Goal: Obtain resource: Download file/media

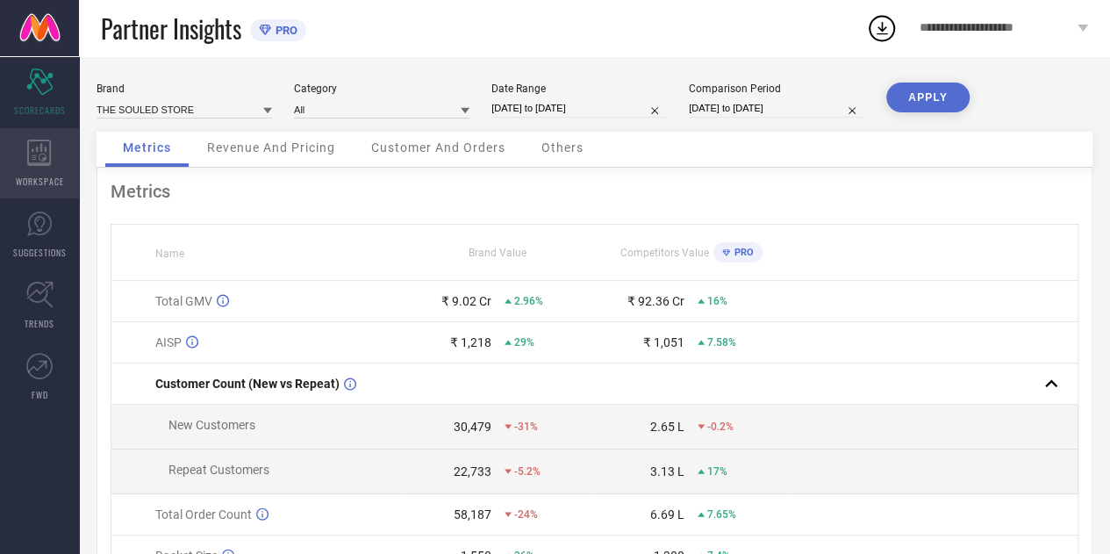
click at [33, 157] on icon at bounding box center [39, 153] width 24 height 26
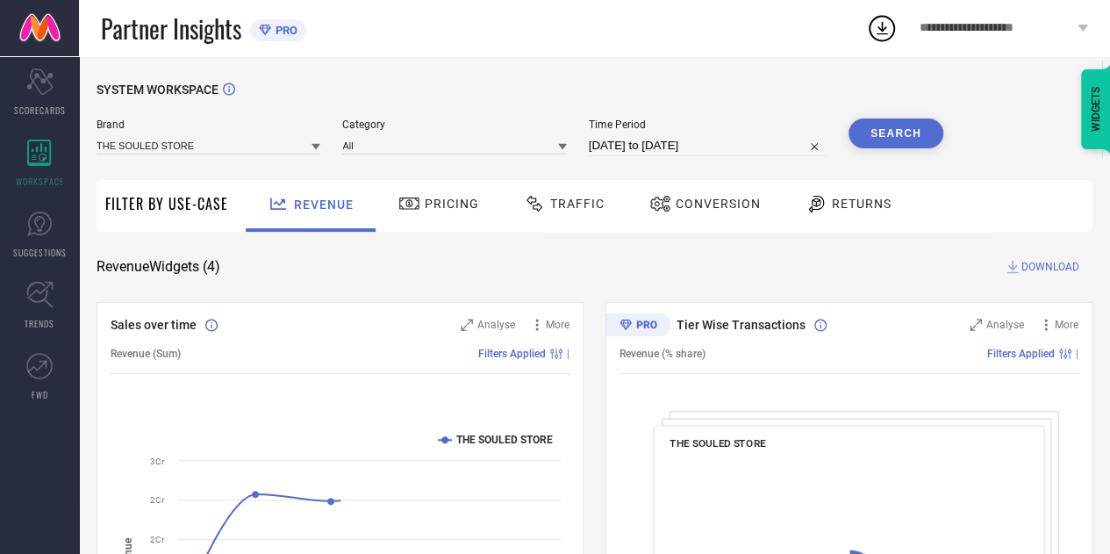
click at [568, 229] on div "Traffic" at bounding box center [564, 206] width 125 height 52
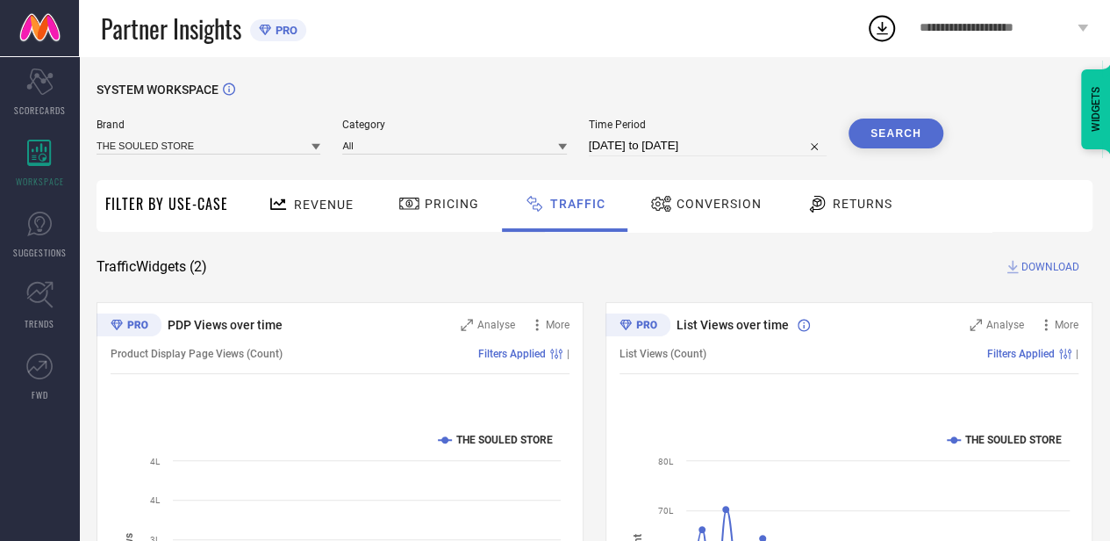
select select "7"
select select "2025"
select select "8"
select select "2025"
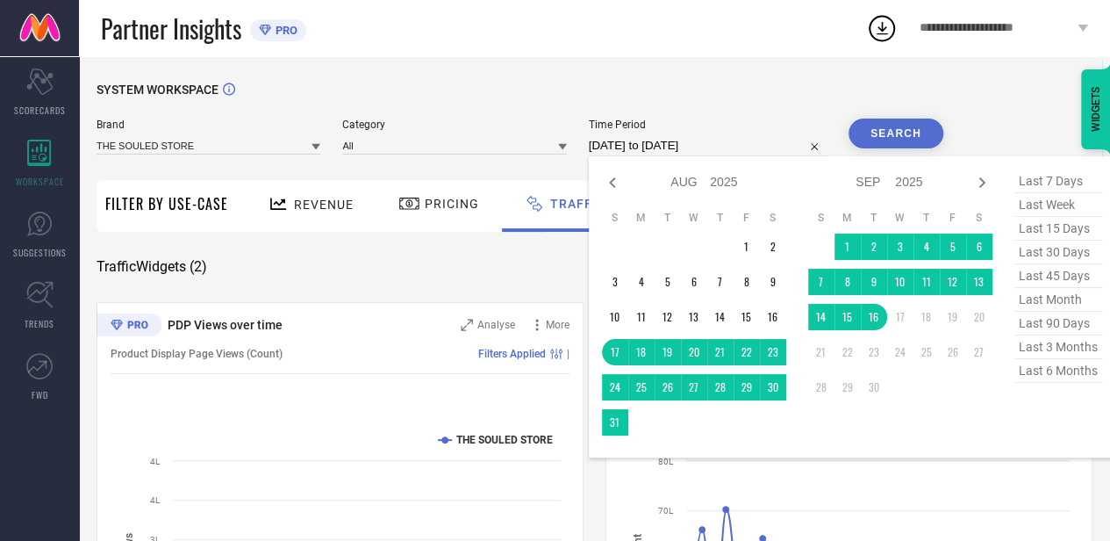
click at [772, 136] on input "[DATE] to [DATE]" at bounding box center [708, 145] width 238 height 21
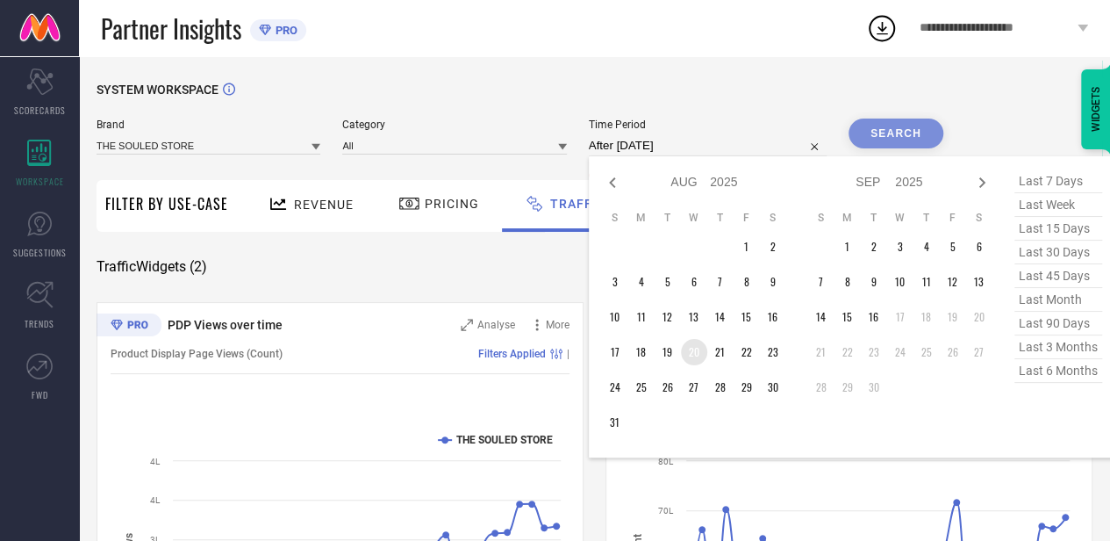
click at [701, 356] on td "20" at bounding box center [694, 352] width 26 height 26
type input "[DATE] to [DATE]"
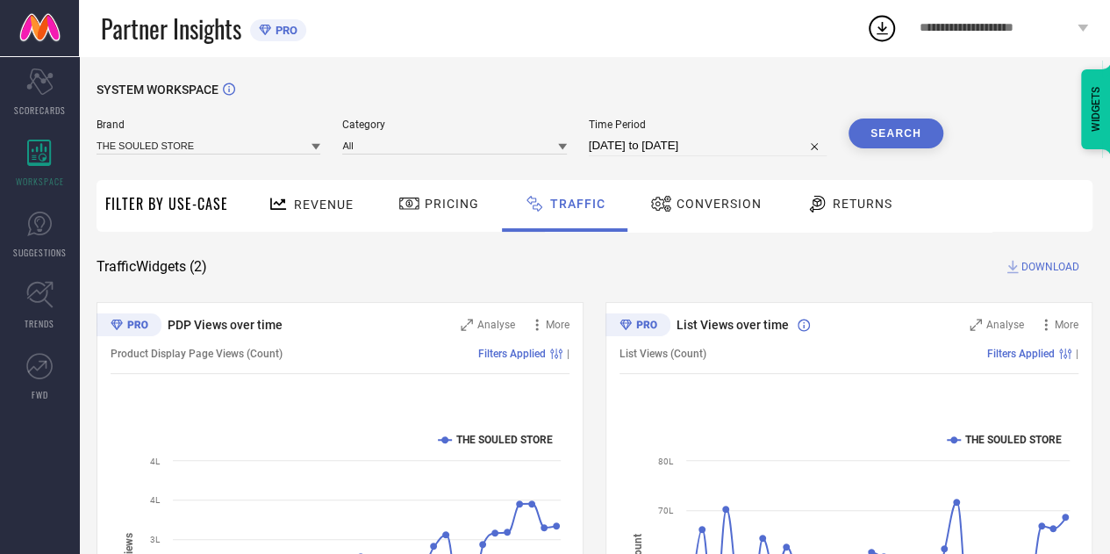
click at [892, 136] on button "Search" at bounding box center [896, 134] width 95 height 30
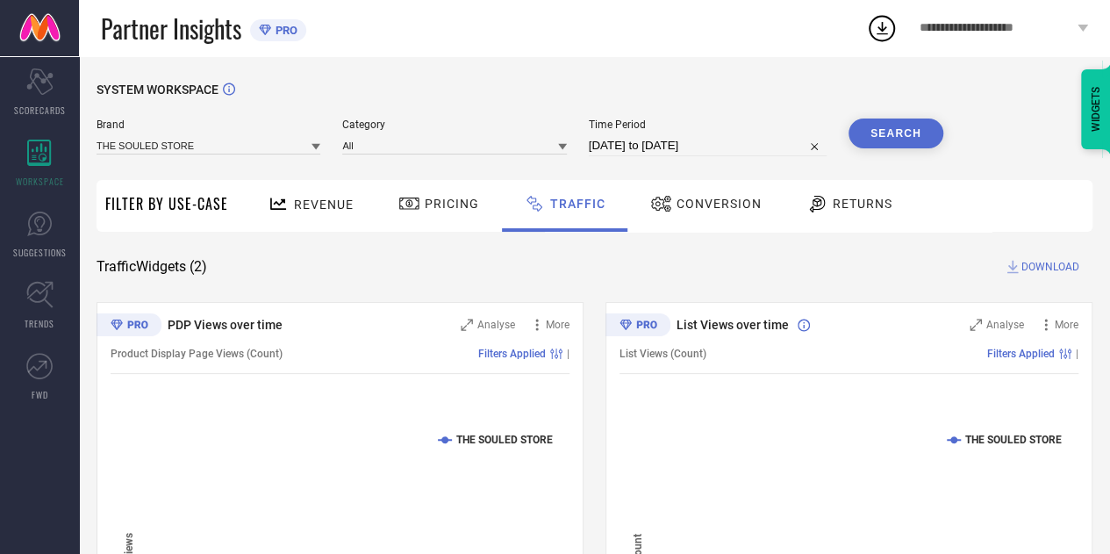
click at [1055, 268] on span "DOWNLOAD" at bounding box center [1051, 267] width 58 height 18
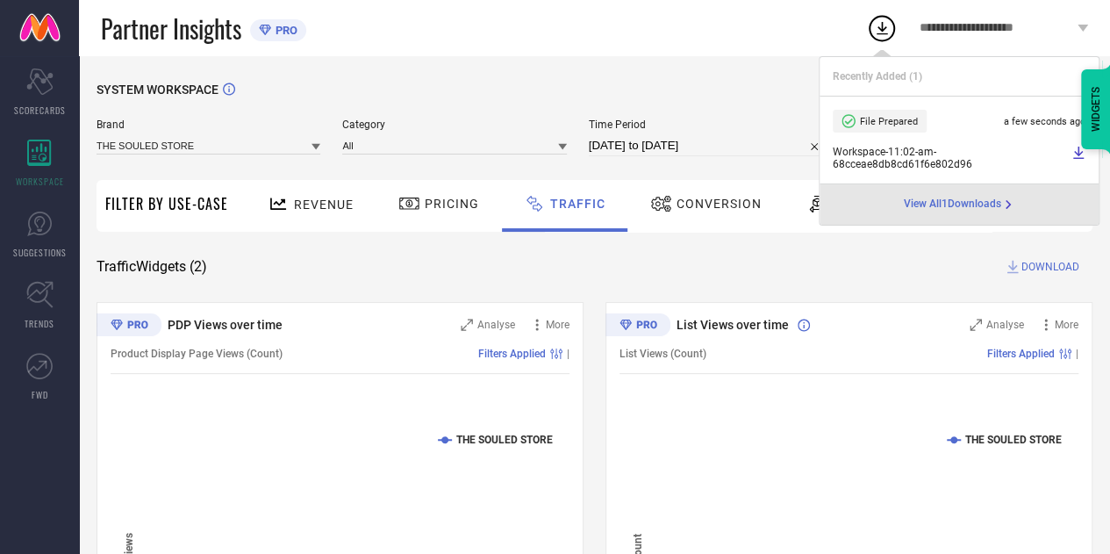
select select "7"
select select "2025"
select select "8"
select select "2025"
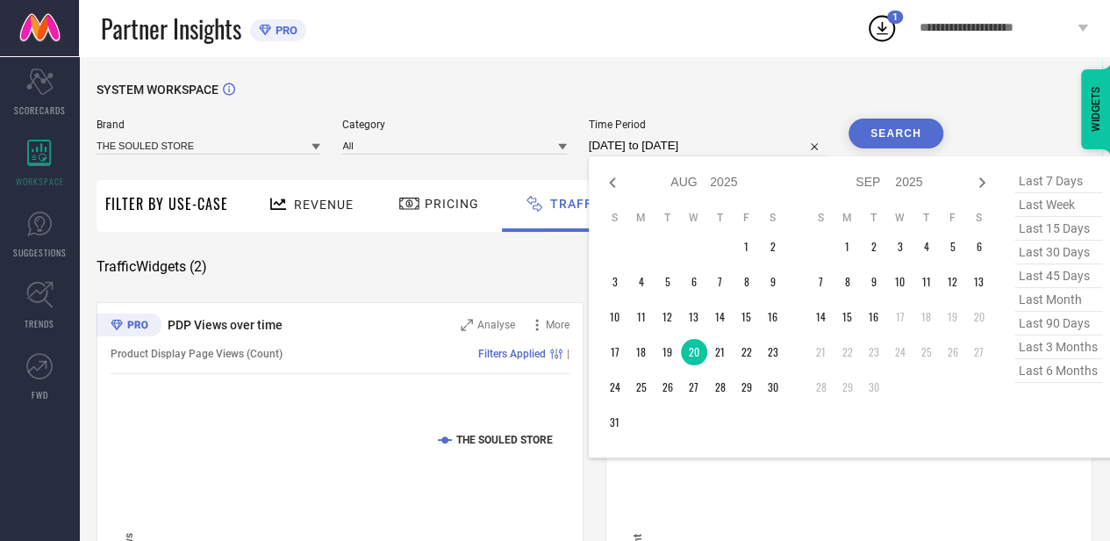
click at [772, 152] on input "[DATE] to [DATE]" at bounding box center [708, 145] width 238 height 21
click at [717, 361] on td "21" at bounding box center [721, 352] width 26 height 26
type input "[DATE] to [DATE]"
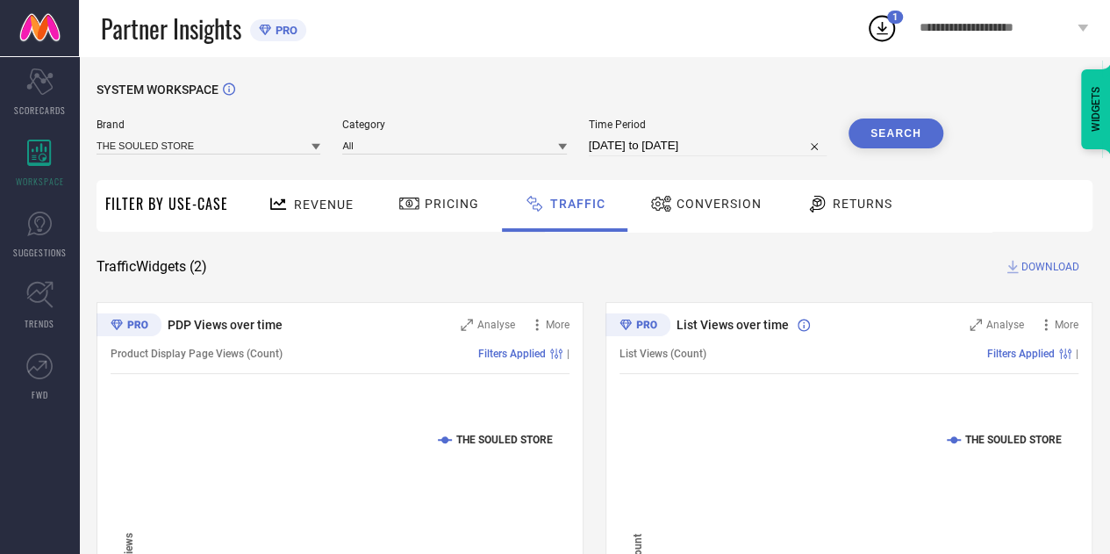
click at [916, 131] on button "Search" at bounding box center [896, 134] width 95 height 30
click at [1052, 270] on span "DOWNLOAD" at bounding box center [1051, 267] width 58 height 18
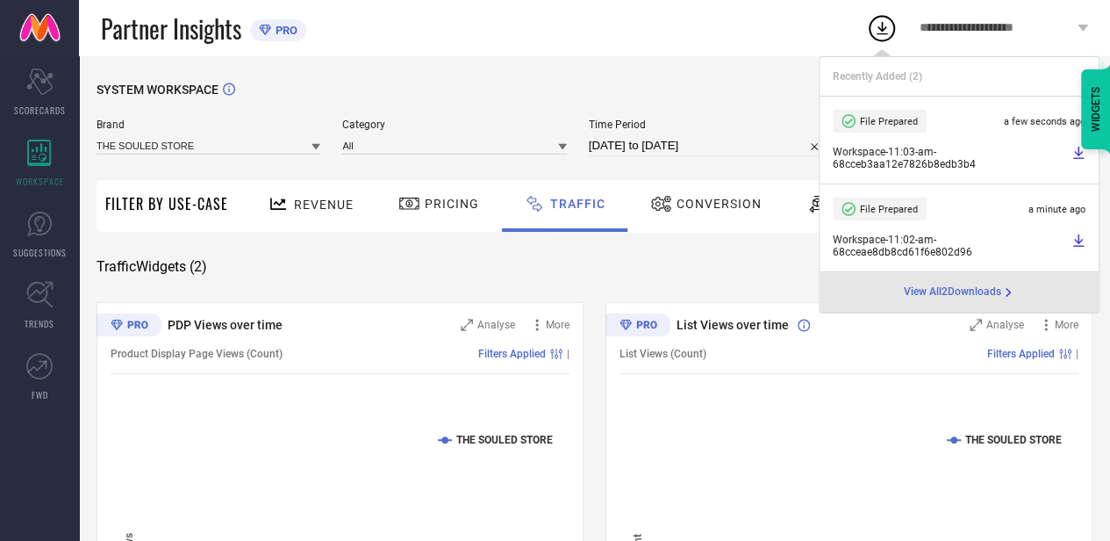
click at [744, 150] on input "[DATE] to [DATE]" at bounding box center [708, 145] width 238 height 21
select select "7"
select select "2025"
select select "8"
select select "2025"
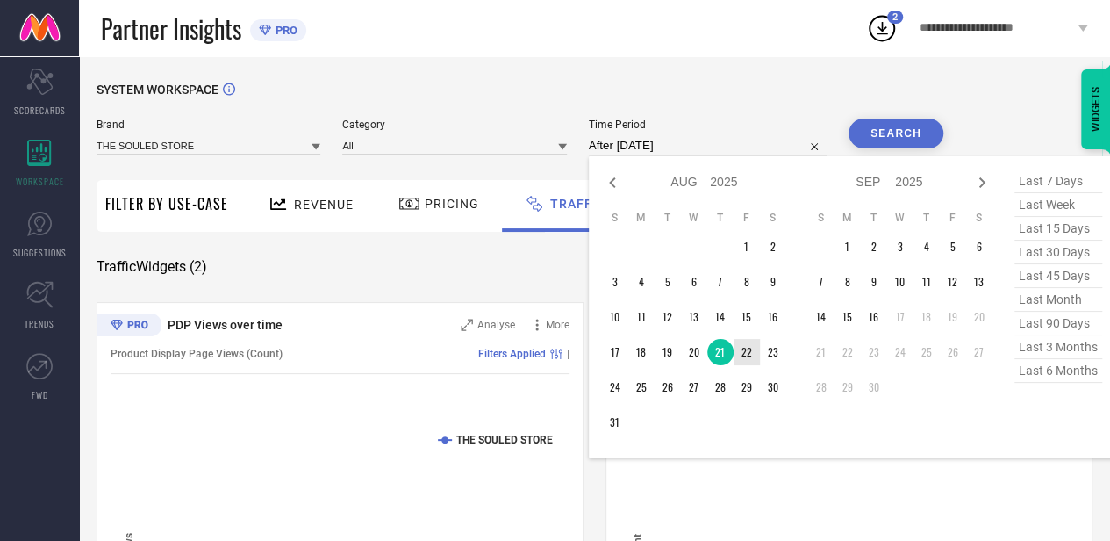
click at [752, 354] on td "22" at bounding box center [747, 352] width 26 height 26
type input "[DATE] to [DATE]"
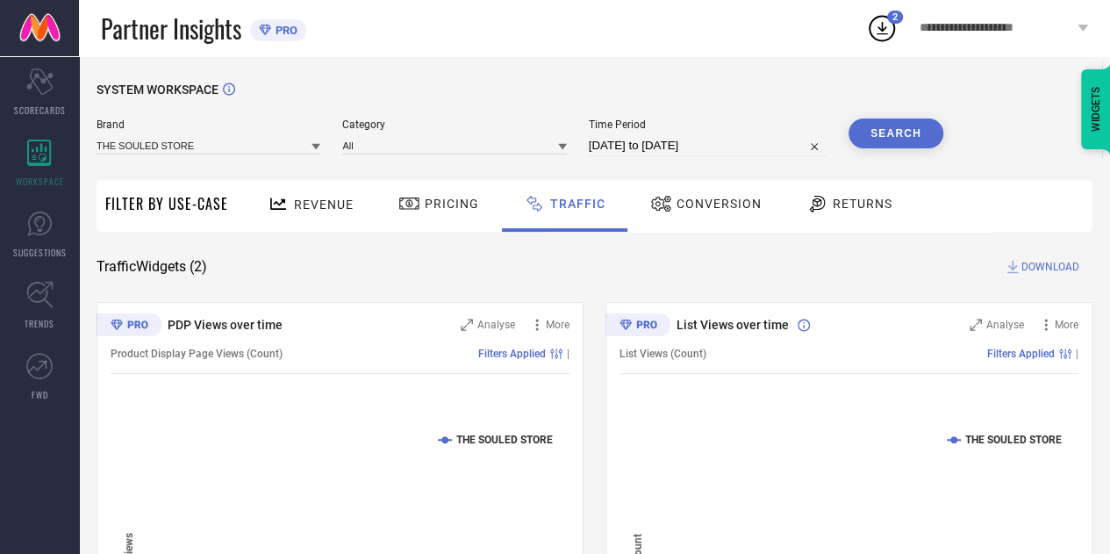
click at [893, 133] on button "Search" at bounding box center [896, 134] width 95 height 30
click at [1045, 262] on span "DOWNLOAD" at bounding box center [1051, 267] width 58 height 18
click at [754, 134] on div "Time Period [DATE] to [DATE]" at bounding box center [708, 138] width 238 height 38
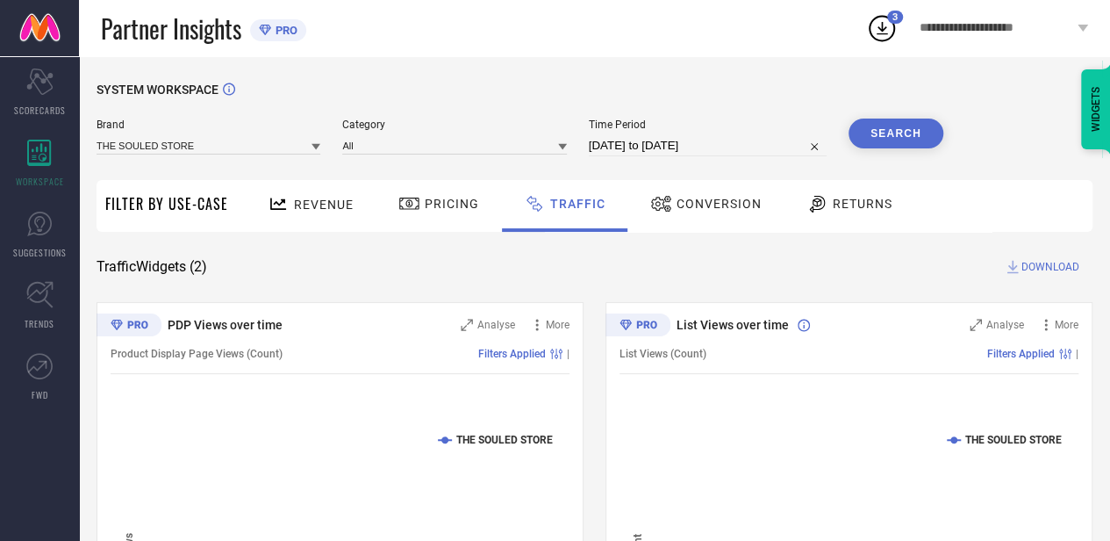
click at [749, 141] on input "[DATE] to [DATE]" at bounding box center [708, 145] width 238 height 21
select select "7"
select select "2025"
select select "8"
select select "2025"
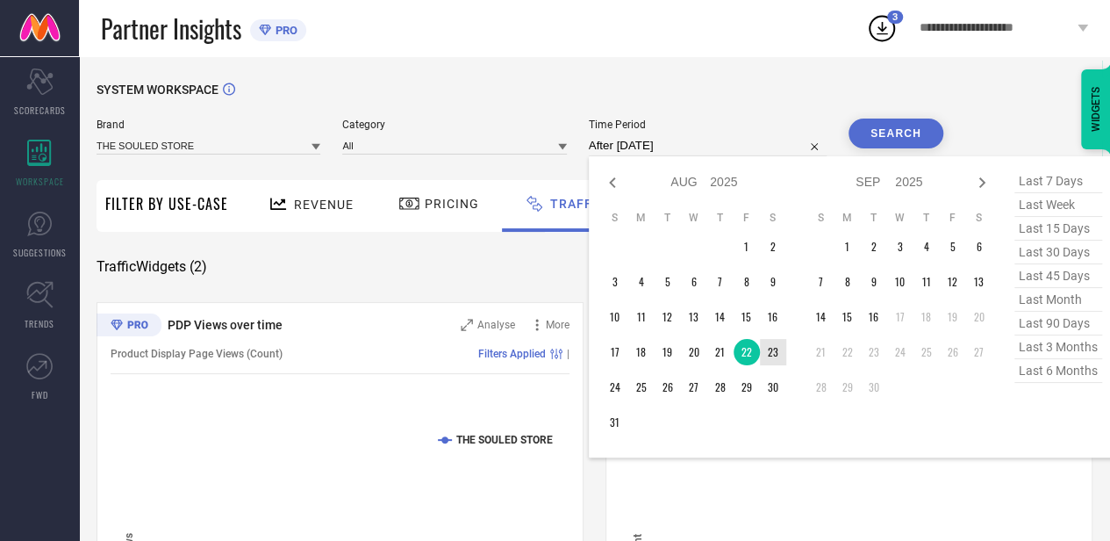
click at [771, 350] on td "23" at bounding box center [773, 352] width 26 height 26
type input "[DATE] to [DATE]"
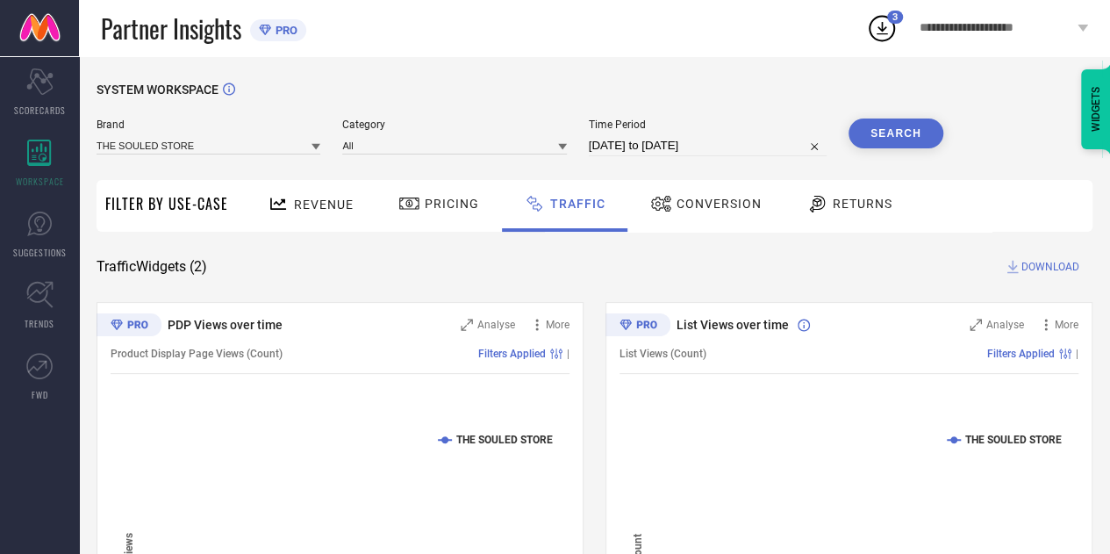
click at [899, 122] on button "Search" at bounding box center [896, 134] width 95 height 30
click at [1022, 262] on span "DOWNLOAD" at bounding box center [1051, 267] width 58 height 18
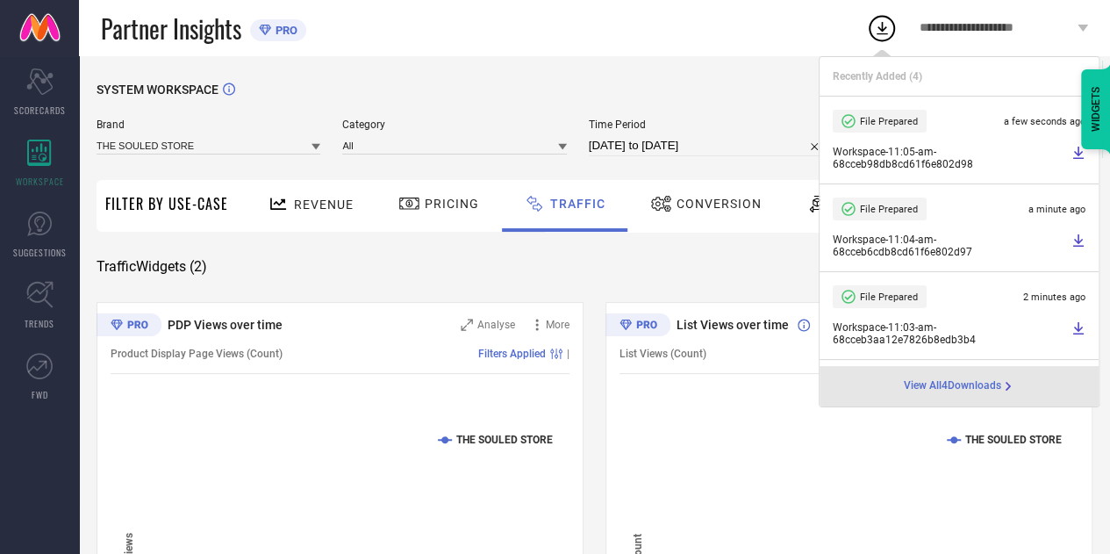
select select "7"
select select "2025"
select select "8"
select select "2025"
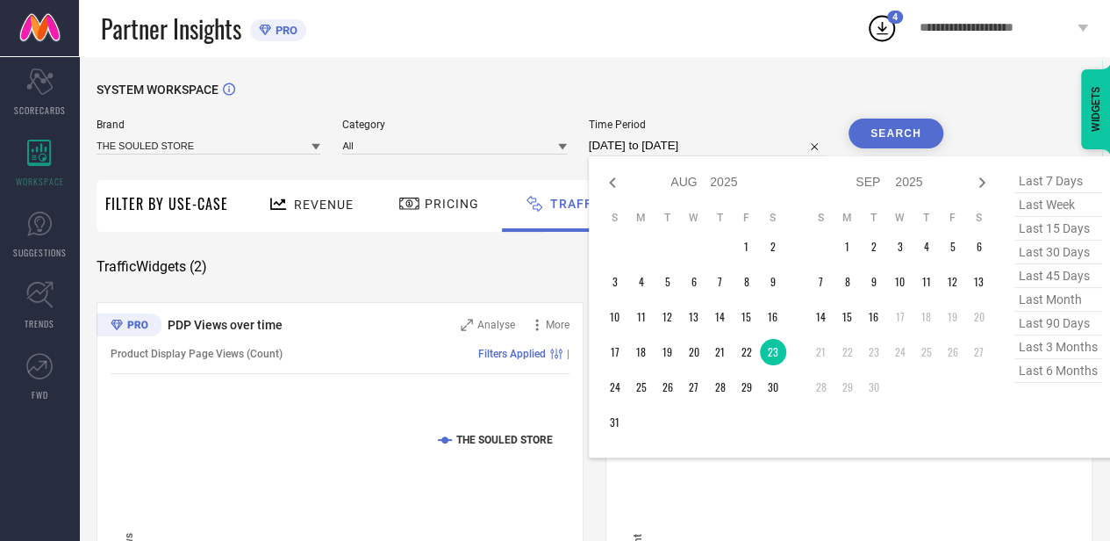
click at [754, 138] on input "[DATE] to [DATE]" at bounding box center [708, 145] width 238 height 21
click at [613, 384] on td "24" at bounding box center [615, 387] width 26 height 26
type input "[DATE] to [DATE]"
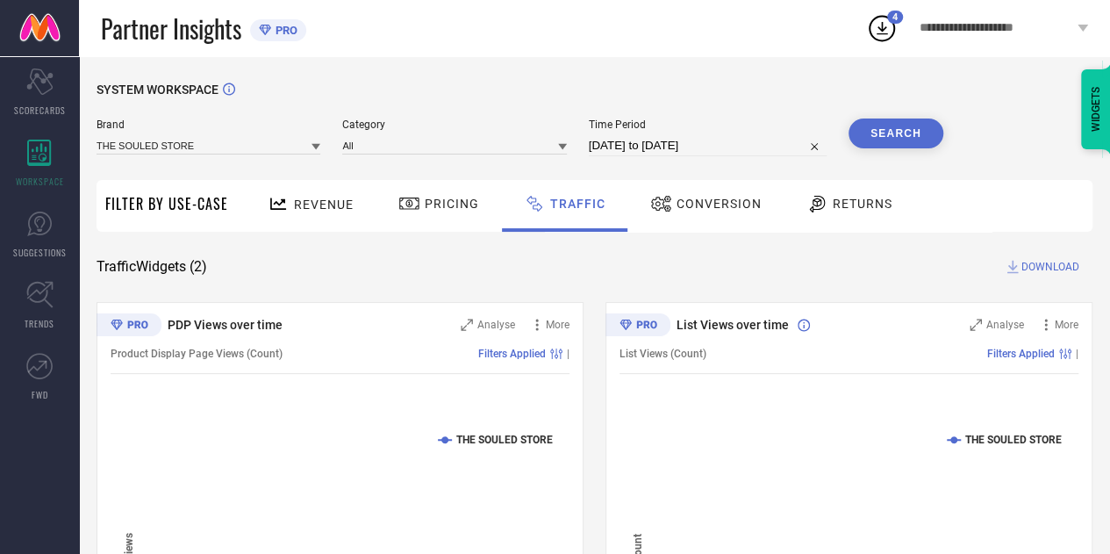
click at [870, 136] on button "Search" at bounding box center [896, 134] width 95 height 30
click at [1048, 269] on span "DOWNLOAD" at bounding box center [1051, 267] width 58 height 18
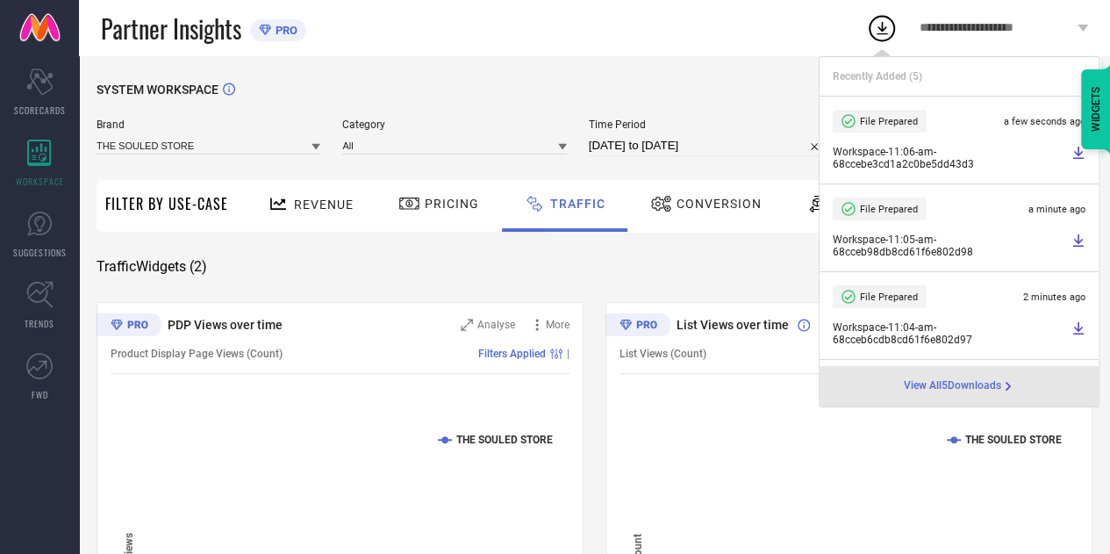
select select "7"
select select "2025"
select select "8"
select select "2025"
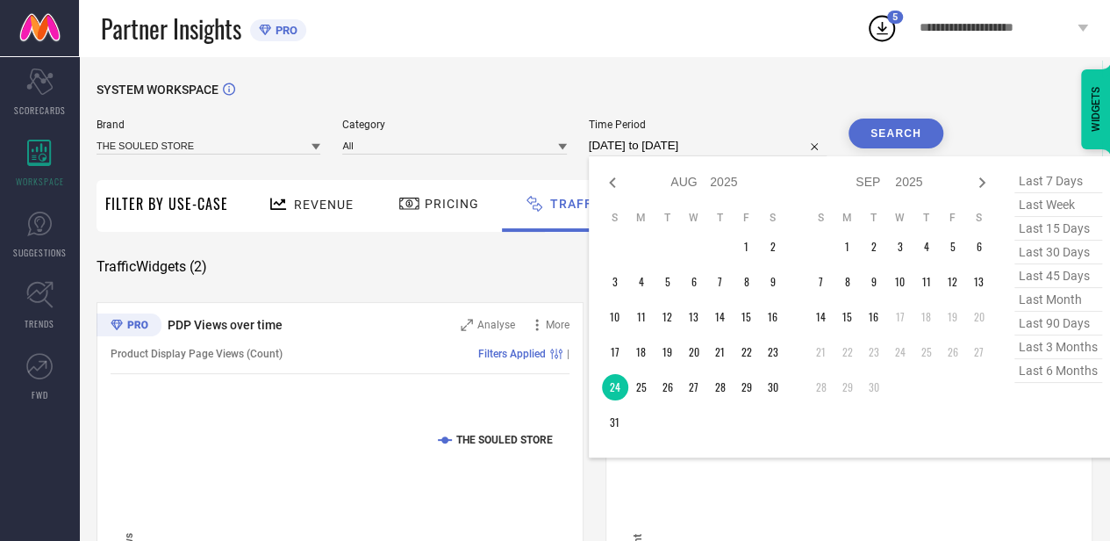
click at [731, 140] on input "[DATE] to [DATE]" at bounding box center [708, 145] width 238 height 21
click at [638, 384] on td "25" at bounding box center [642, 387] width 26 height 26
type input "[DATE] to [DATE]"
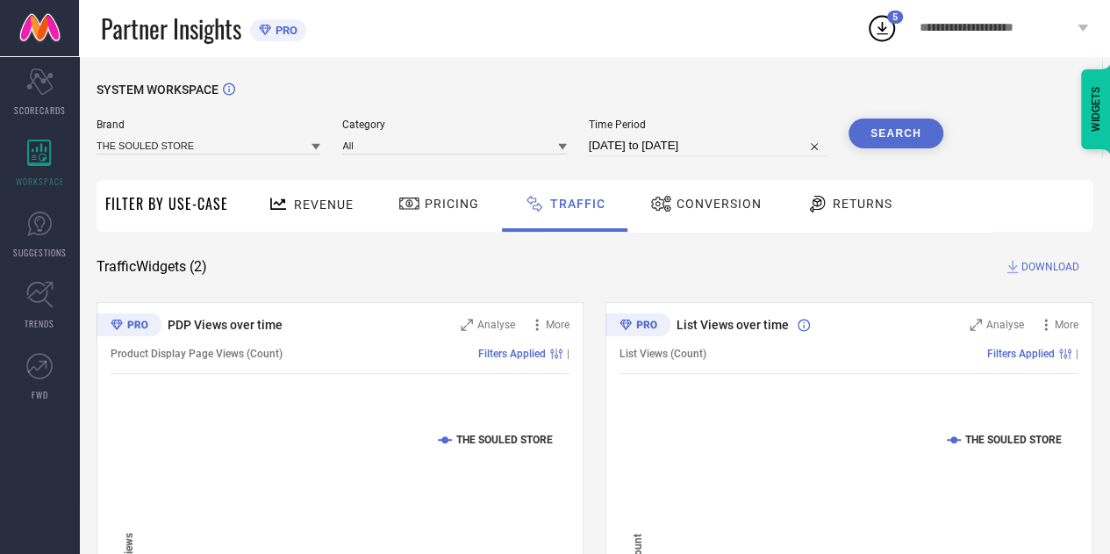
click at [888, 130] on button "Search" at bounding box center [896, 134] width 95 height 30
click at [1039, 267] on span "DOWNLOAD" at bounding box center [1051, 267] width 58 height 18
click at [764, 157] on div "Brand THE SOULED STORE Category All Time Period [DATE] to [DATE] Search" at bounding box center [520, 145] width 847 height 53
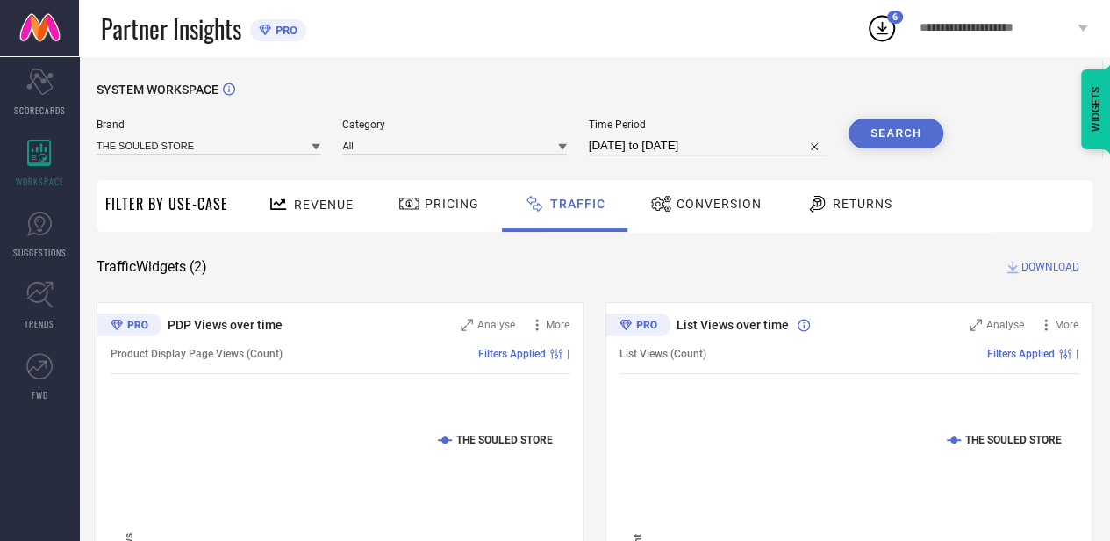
select select "7"
select select "2025"
select select "8"
select select "2025"
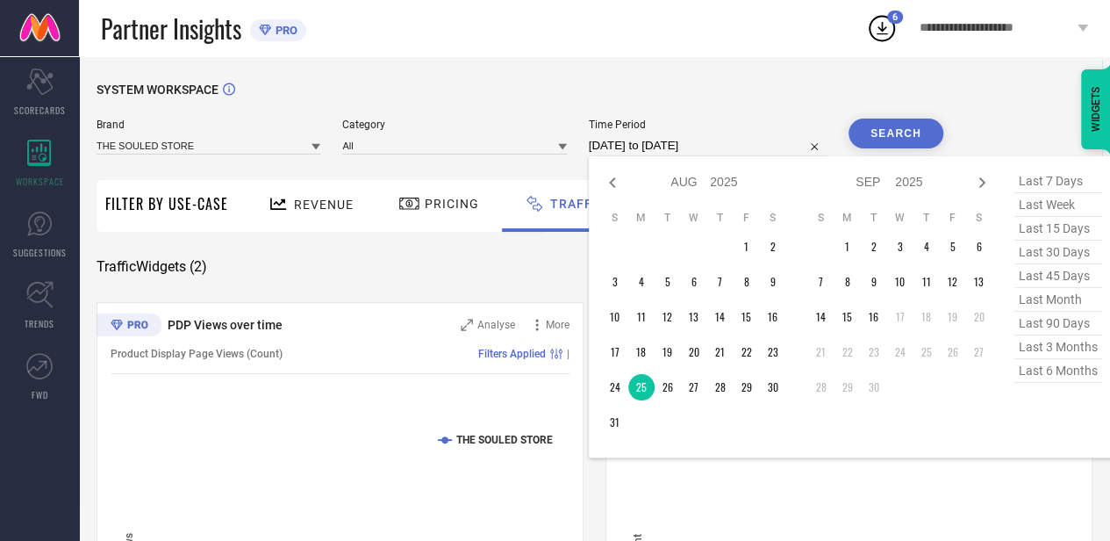
click at [762, 148] on input "[DATE] to [DATE]" at bounding box center [708, 145] width 238 height 21
click at [667, 381] on td "26" at bounding box center [668, 387] width 26 height 26
type input "[DATE] to [DATE]"
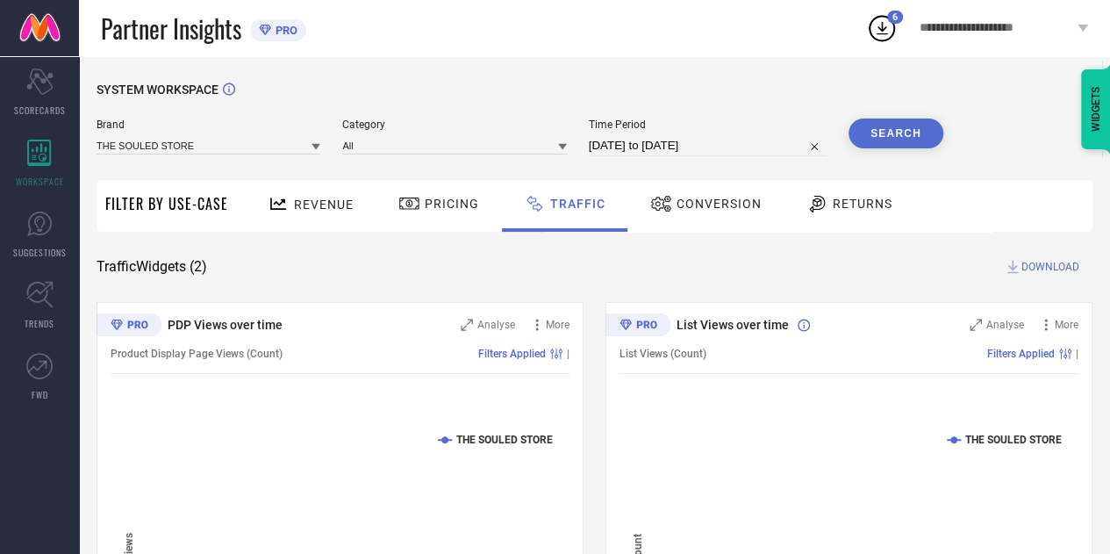
click at [884, 141] on button "Search" at bounding box center [896, 134] width 95 height 30
click at [1036, 259] on span "DOWNLOAD" at bounding box center [1051, 267] width 58 height 18
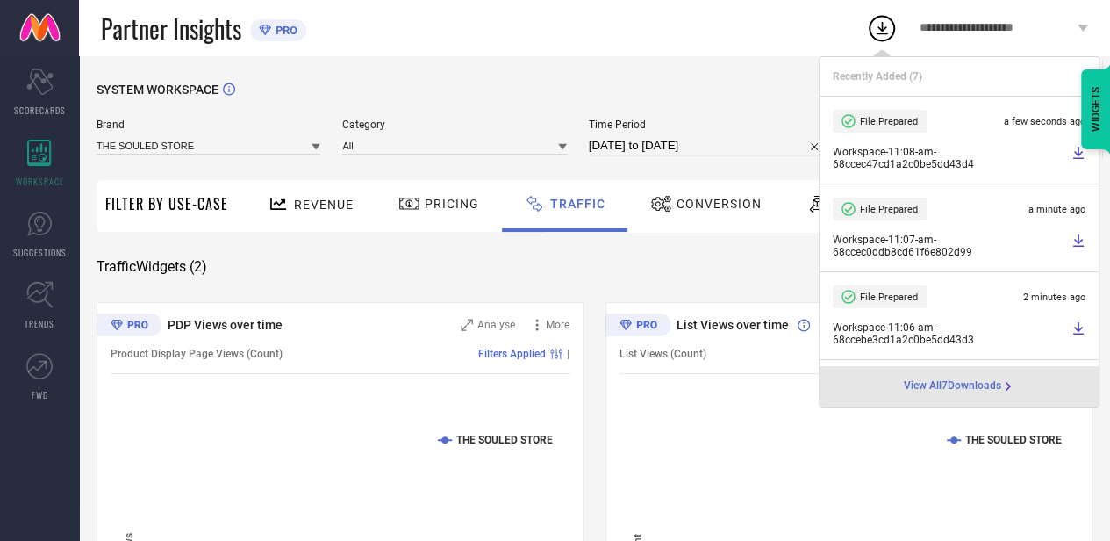
select select "7"
select select "2025"
select select "8"
select select "2025"
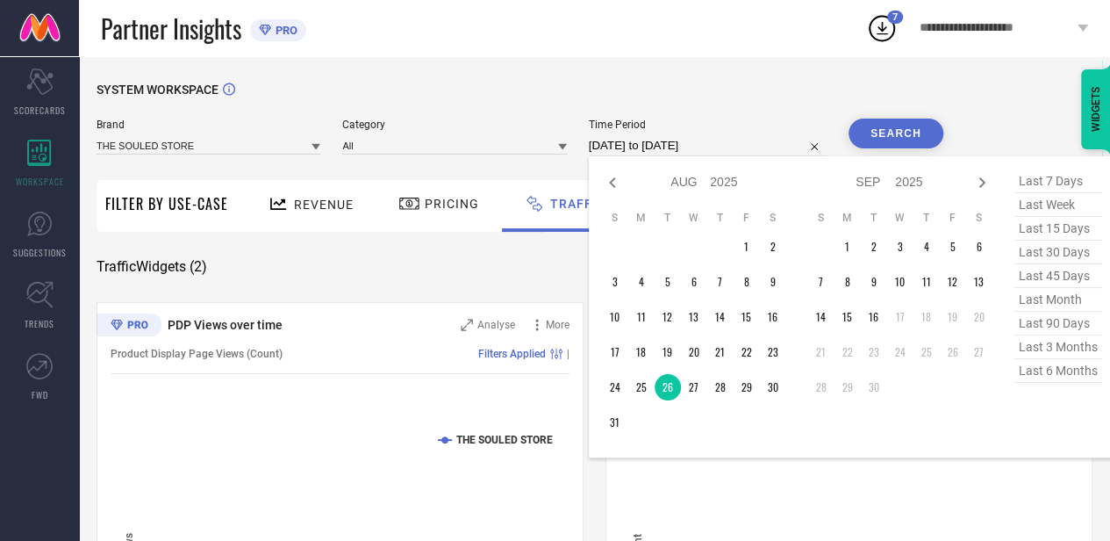
click at [744, 144] on input "[DATE] to [DATE]" at bounding box center [708, 145] width 238 height 21
click at [688, 389] on td "27" at bounding box center [694, 387] width 26 height 26
type input "[DATE] to [DATE]"
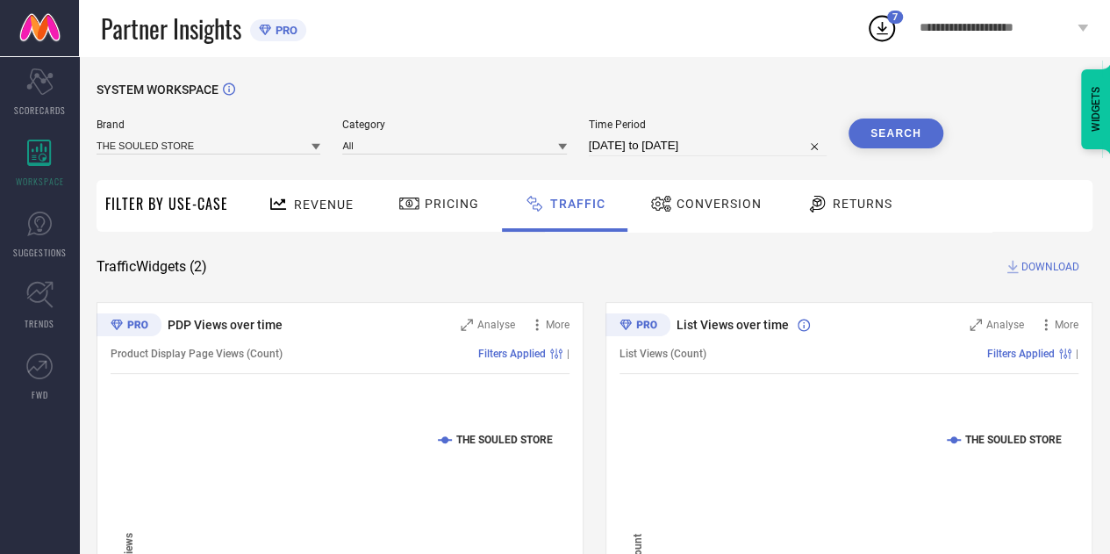
click at [900, 142] on button "Search" at bounding box center [896, 134] width 95 height 30
click at [1030, 261] on span "DOWNLOAD" at bounding box center [1051, 267] width 58 height 18
drag, startPoint x: 744, startPoint y: 134, endPoint x: 737, endPoint y: 147, distance: 14.9
click at [737, 147] on div "Time Period [DATE] to [DATE]" at bounding box center [708, 138] width 238 height 38
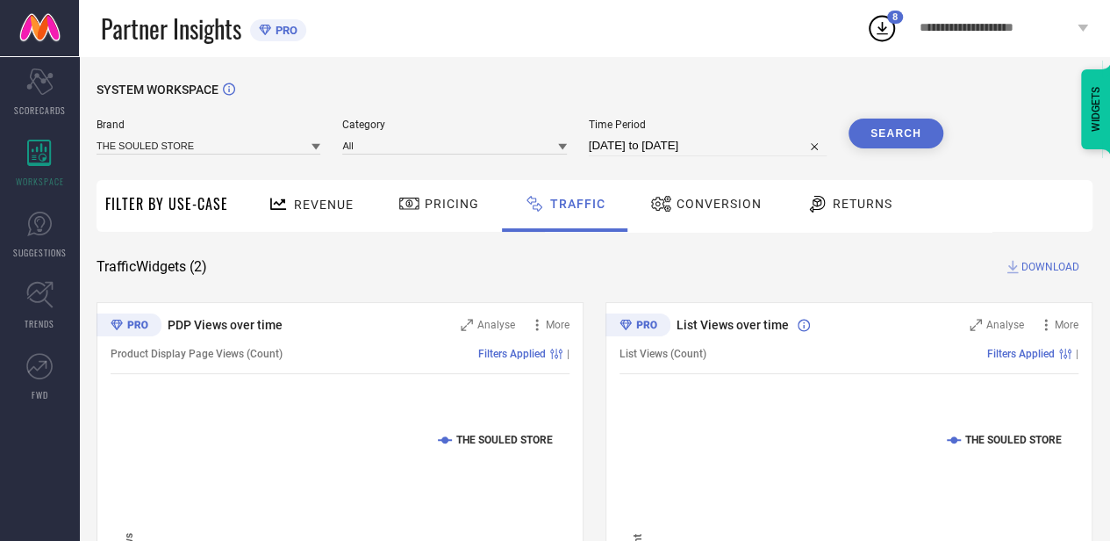
select select "7"
select select "2025"
select select "8"
select select "2025"
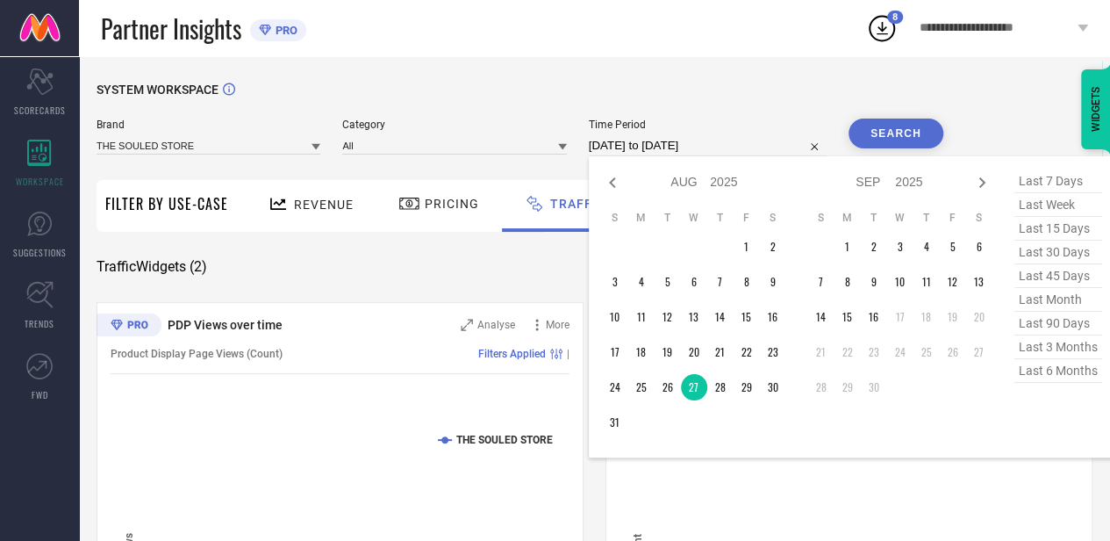
click at [737, 147] on input "[DATE] to [DATE]" at bounding box center [708, 145] width 238 height 21
click at [722, 387] on td "28" at bounding box center [721, 387] width 26 height 26
type input "[DATE] to [DATE]"
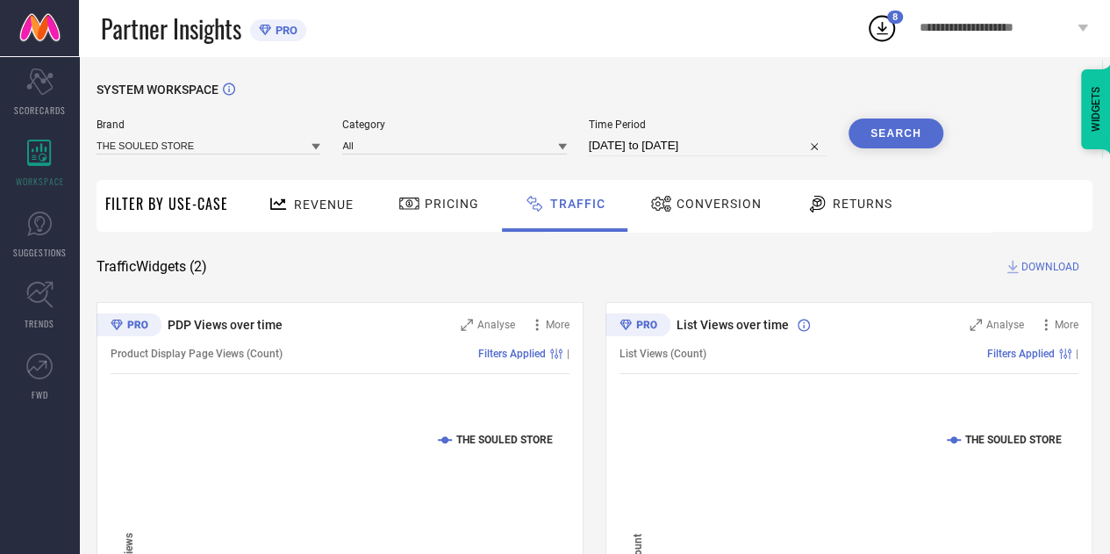
click at [882, 133] on button "Search" at bounding box center [896, 134] width 95 height 30
click at [1030, 266] on span "DOWNLOAD" at bounding box center [1051, 267] width 58 height 18
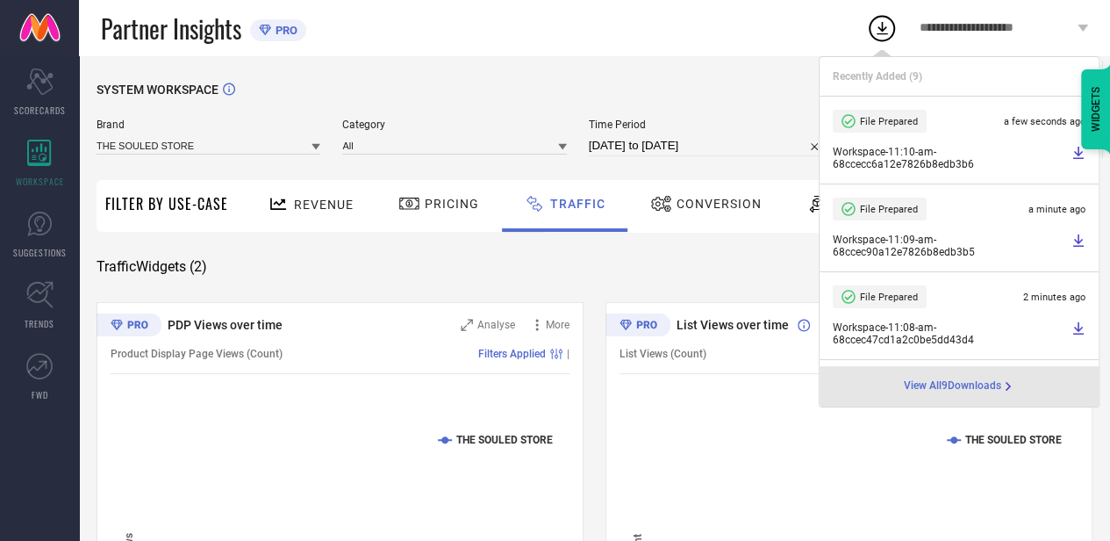
select select "7"
select select "2025"
select select "8"
select select "2025"
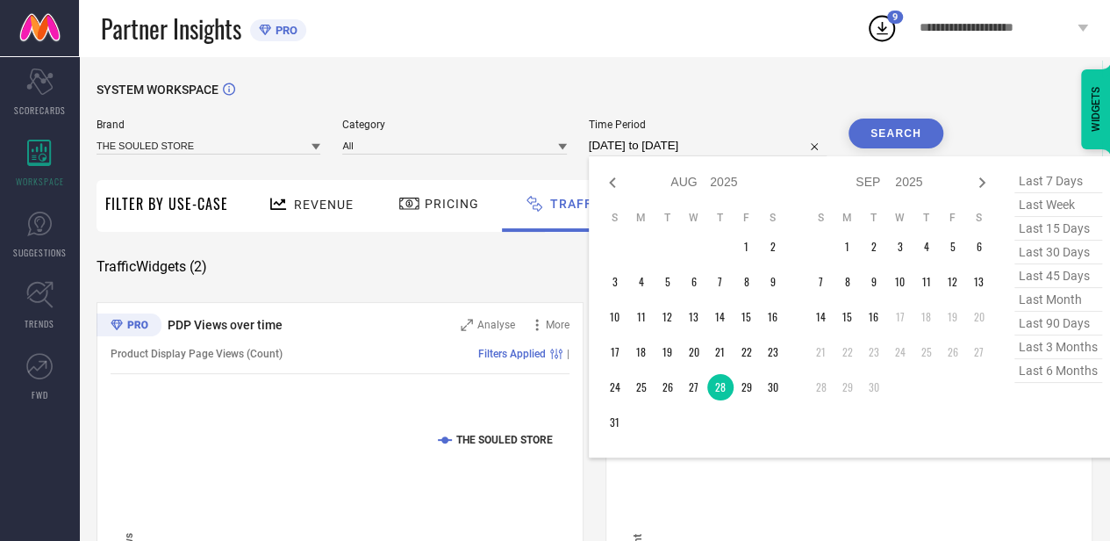
click at [737, 144] on input "[DATE] to [DATE]" at bounding box center [708, 145] width 238 height 21
click at [748, 385] on td "29" at bounding box center [747, 387] width 26 height 26
type input "[DATE] to [DATE]"
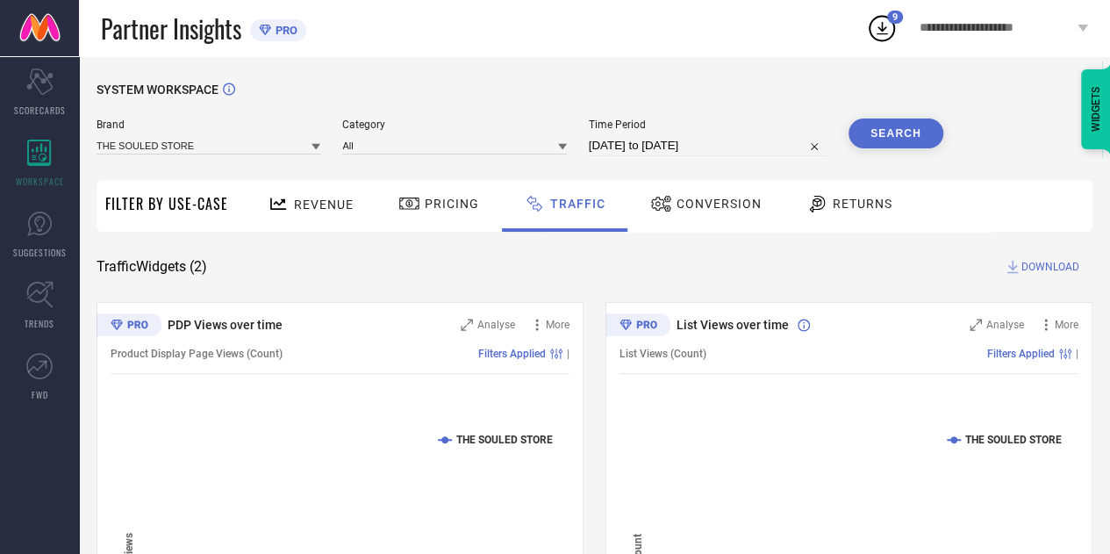
click at [869, 134] on button "Search" at bounding box center [896, 134] width 95 height 30
click at [1043, 263] on span "DOWNLOAD" at bounding box center [1051, 267] width 58 height 18
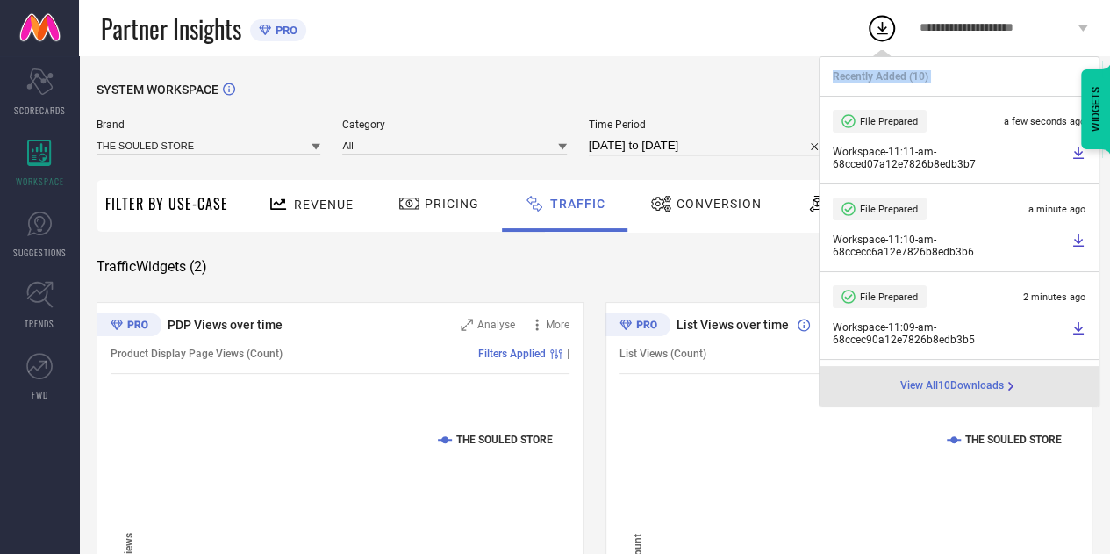
drag, startPoint x: 823, startPoint y: 101, endPoint x: 832, endPoint y: 54, distance: 47.5
click at [832, 54] on div "**********" at bounding box center [594, 28] width 1031 height 56
select select "7"
select select "2025"
select select "8"
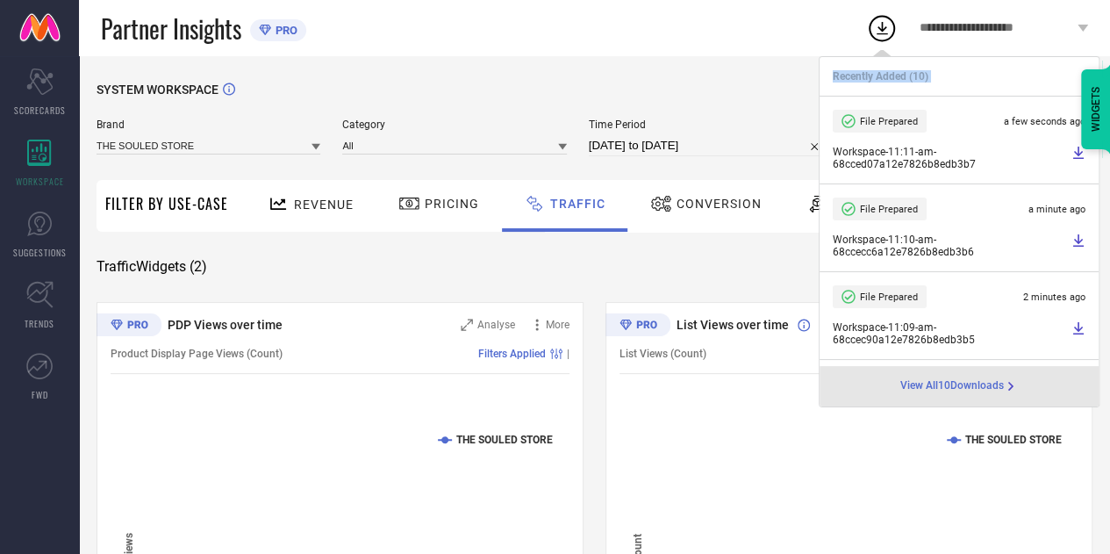
select select "2025"
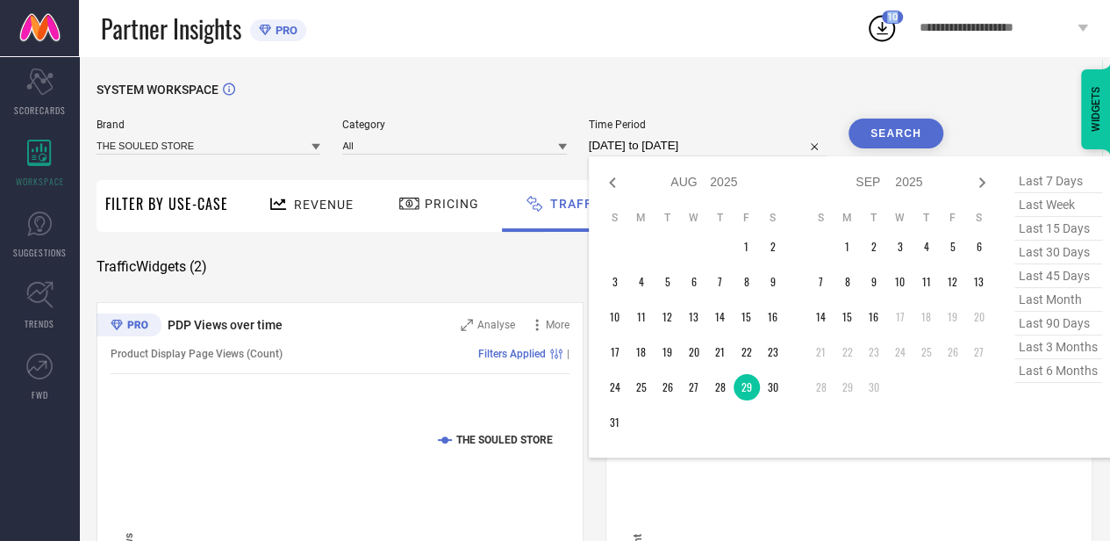
click at [739, 147] on input "[DATE] to [DATE]" at bounding box center [708, 145] width 238 height 21
click at [772, 384] on td "30" at bounding box center [773, 387] width 26 height 26
type input "[DATE] to [DATE]"
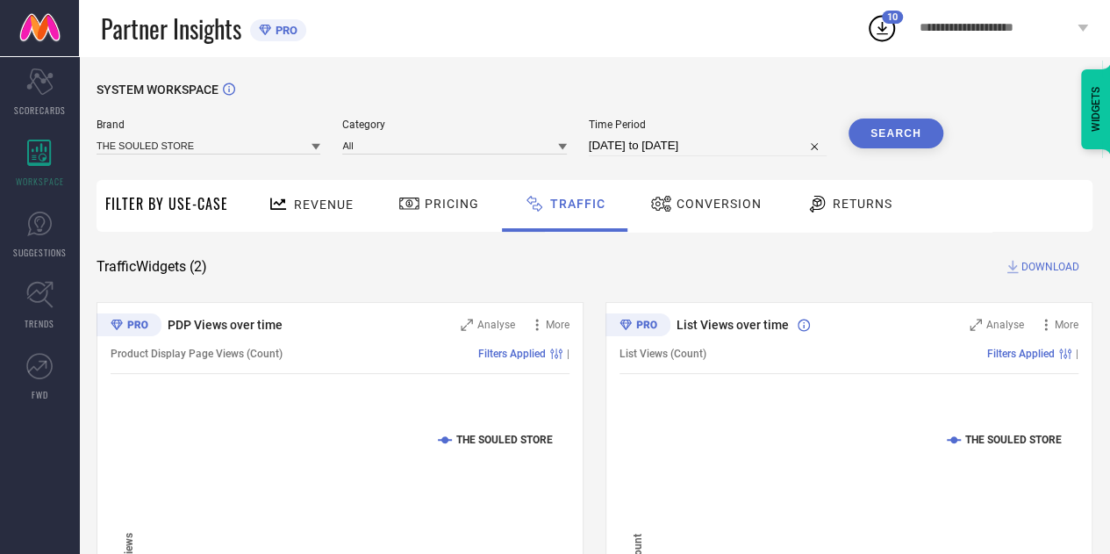
click at [885, 138] on button "Search" at bounding box center [896, 134] width 95 height 30
click at [1021, 272] on icon at bounding box center [1013, 267] width 18 height 18
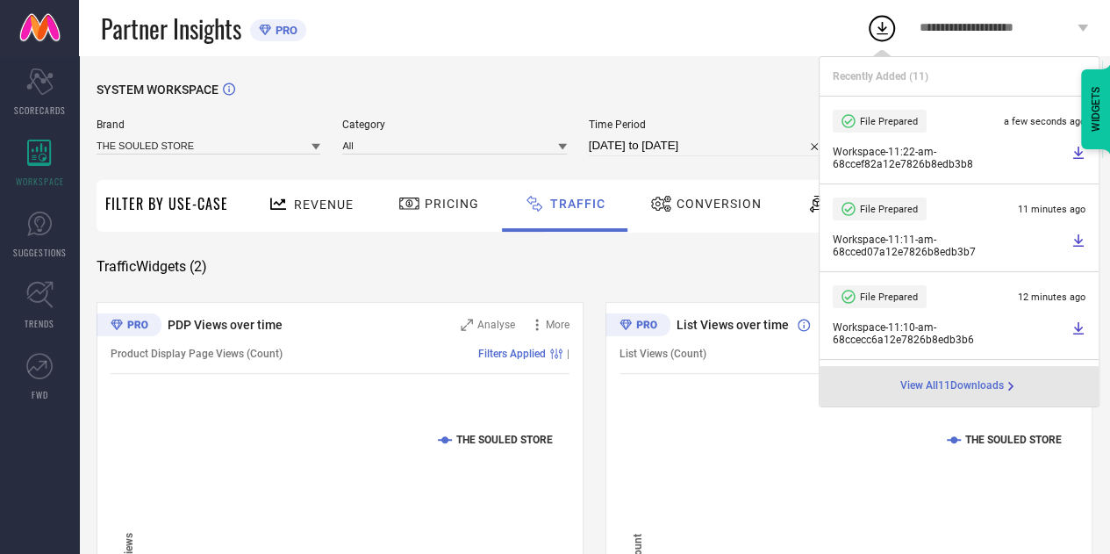
select select "7"
select select "2025"
select select "8"
select select "2025"
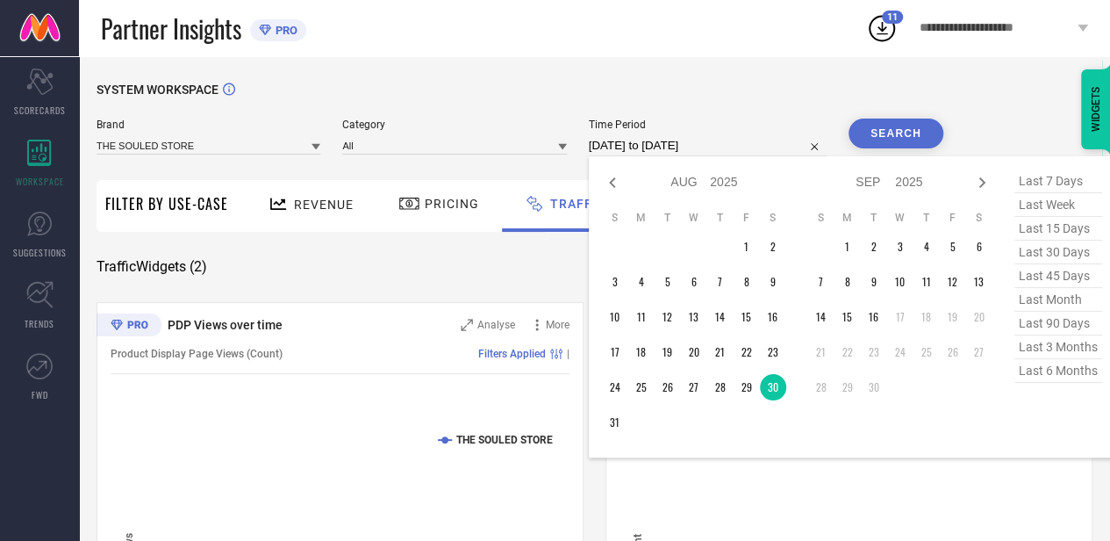
click at [757, 136] on input "[DATE] to [DATE]" at bounding box center [708, 145] width 238 height 21
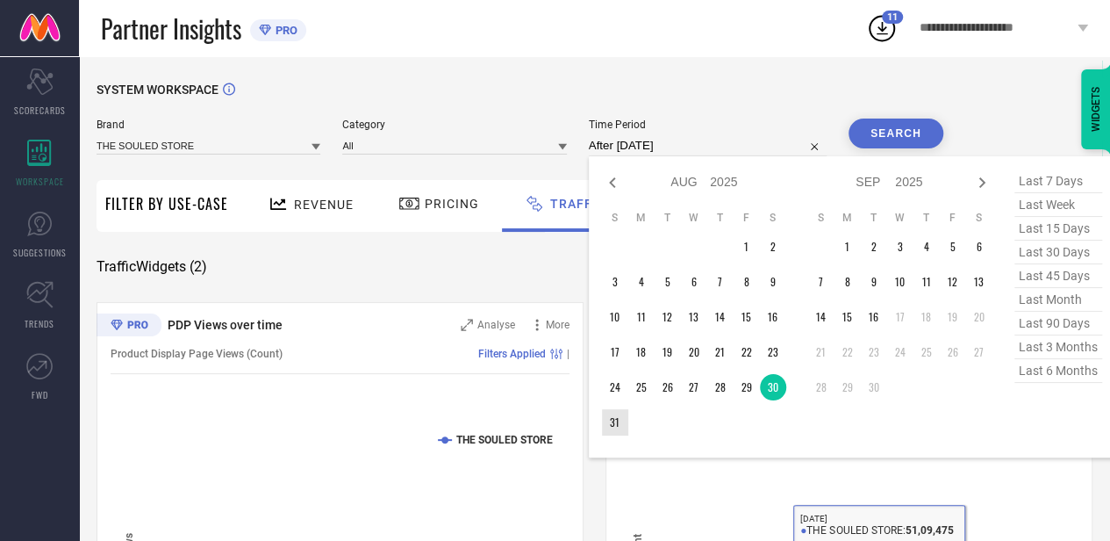
click at [614, 424] on td "31" at bounding box center [615, 422] width 26 height 26
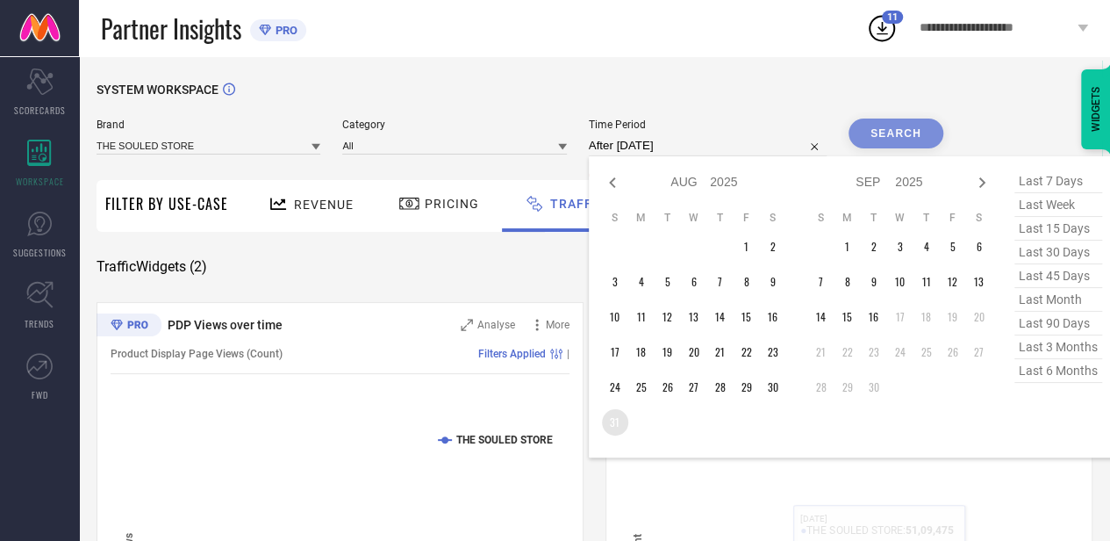
type input "[DATE] to [DATE]"
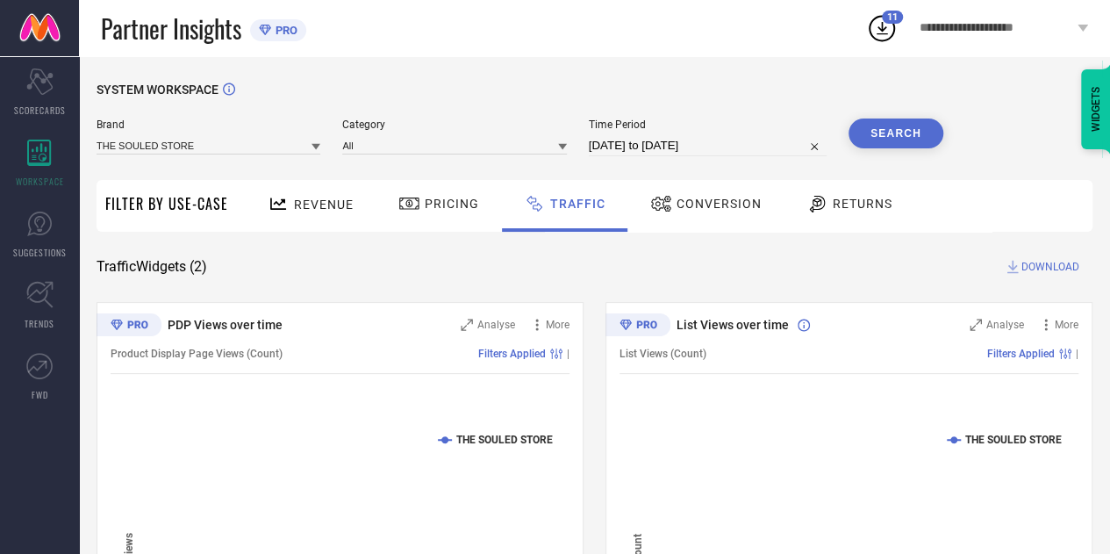
click at [880, 141] on button "Search" at bounding box center [896, 134] width 95 height 30
click at [1051, 266] on span "DOWNLOAD" at bounding box center [1051, 267] width 58 height 18
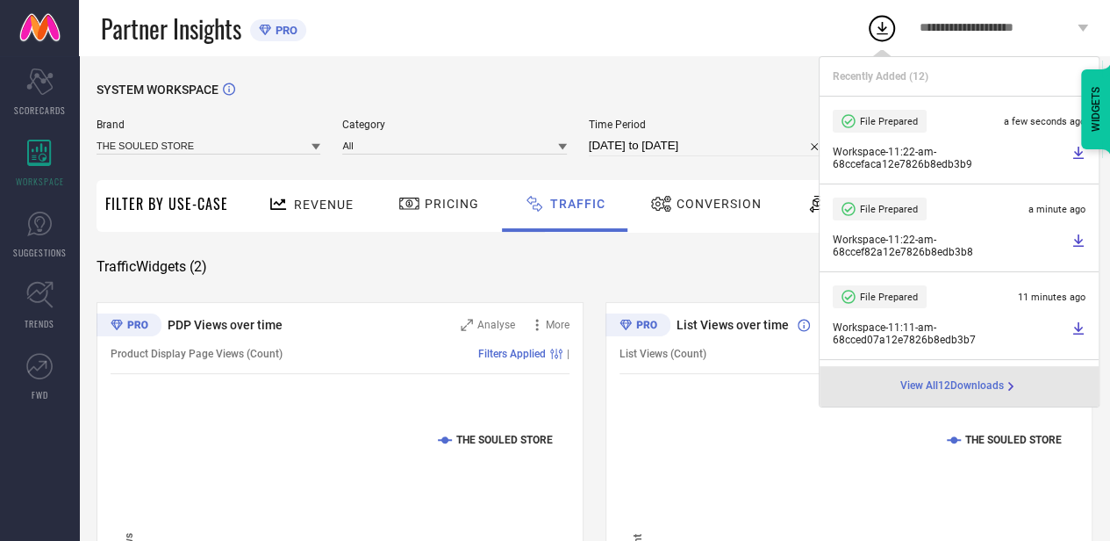
select select "7"
select select "2025"
select select "8"
select select "2025"
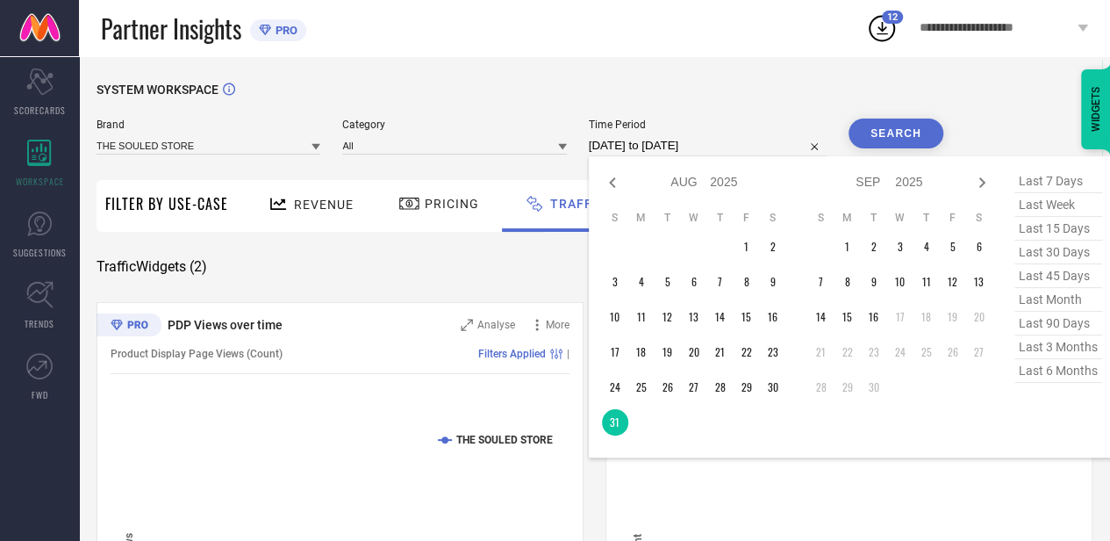
click at [744, 148] on input "[DATE] to [DATE]" at bounding box center [708, 145] width 238 height 21
click at [846, 237] on td "1" at bounding box center [848, 246] width 26 height 26
type input "[DATE] to [DATE]"
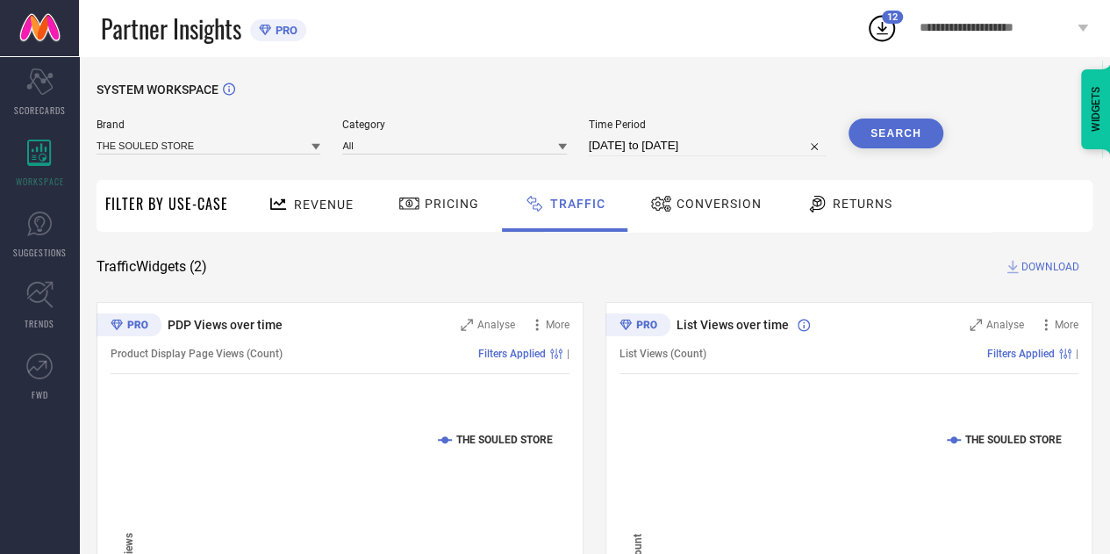
click at [892, 138] on button "Search" at bounding box center [896, 134] width 95 height 30
click at [1039, 262] on span "DOWNLOAD" at bounding box center [1051, 267] width 58 height 18
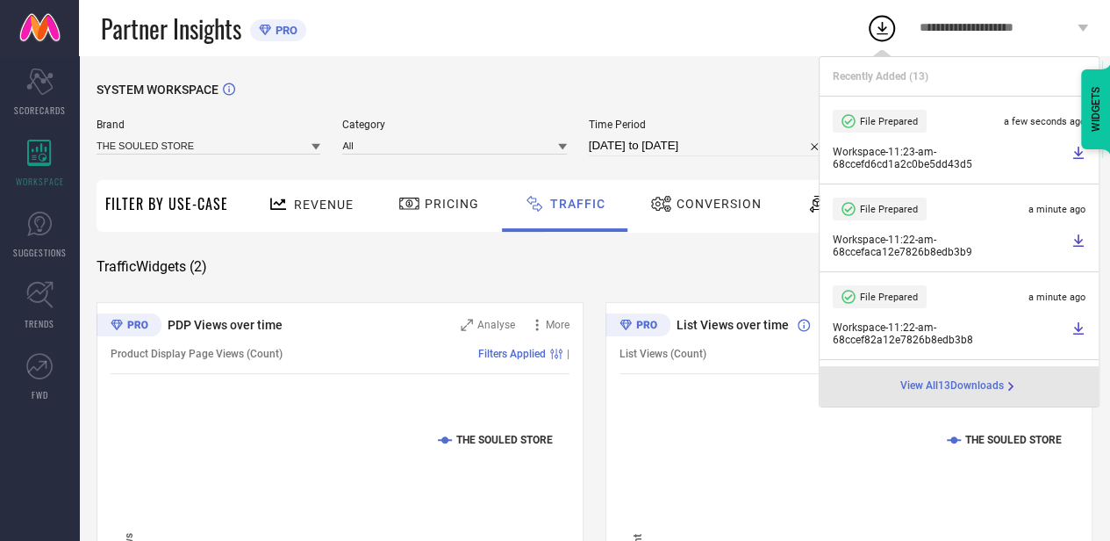
select select "8"
select select "2025"
select select "9"
select select "2025"
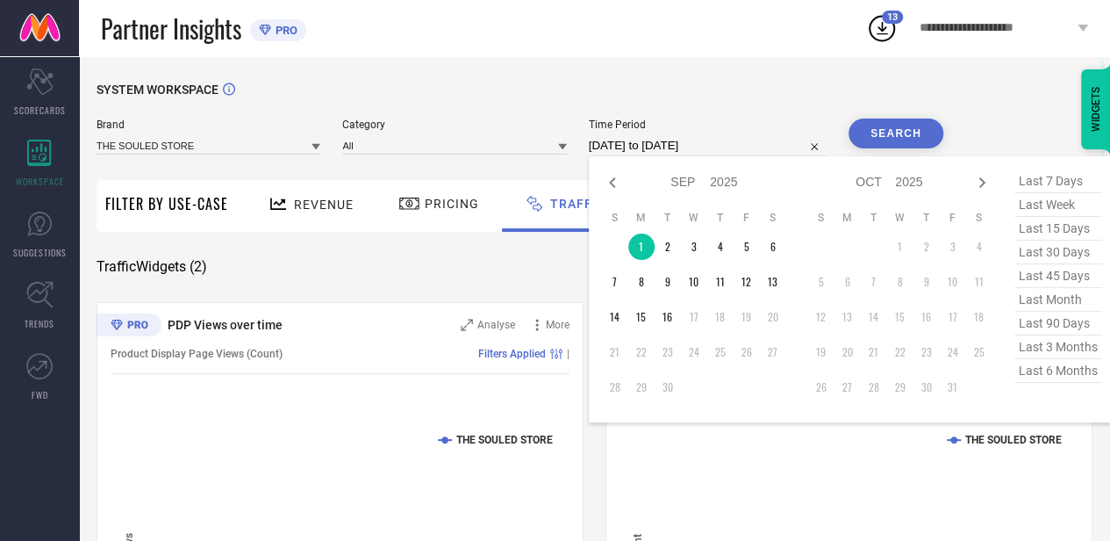
click at [781, 154] on input "[DATE] to [DATE]" at bounding box center [708, 145] width 238 height 21
click at [673, 243] on td "2" at bounding box center [668, 246] width 26 height 26
type input "[DATE] to [DATE]"
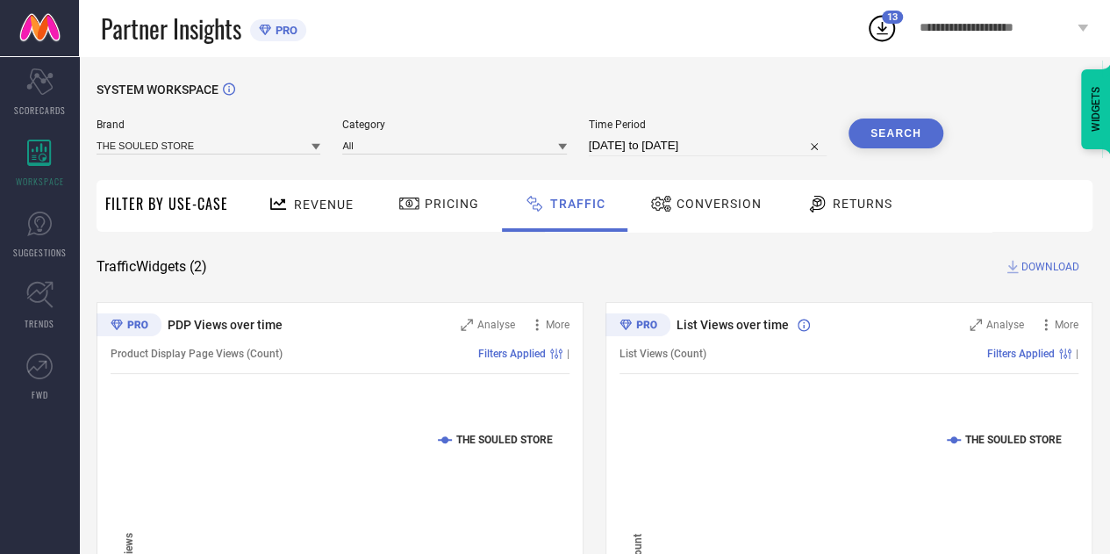
click at [894, 123] on button "Search" at bounding box center [896, 134] width 95 height 30
click at [1034, 264] on span "DOWNLOAD" at bounding box center [1051, 267] width 58 height 18
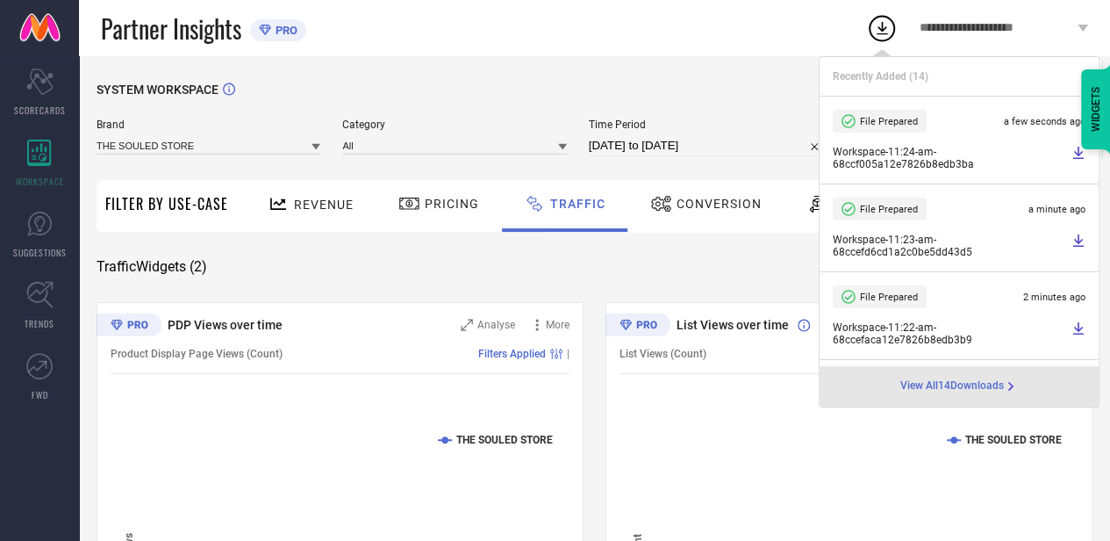
click at [748, 140] on input "[DATE] to [DATE]" at bounding box center [708, 145] width 238 height 21
select select "8"
select select "2025"
select select "9"
select select "2025"
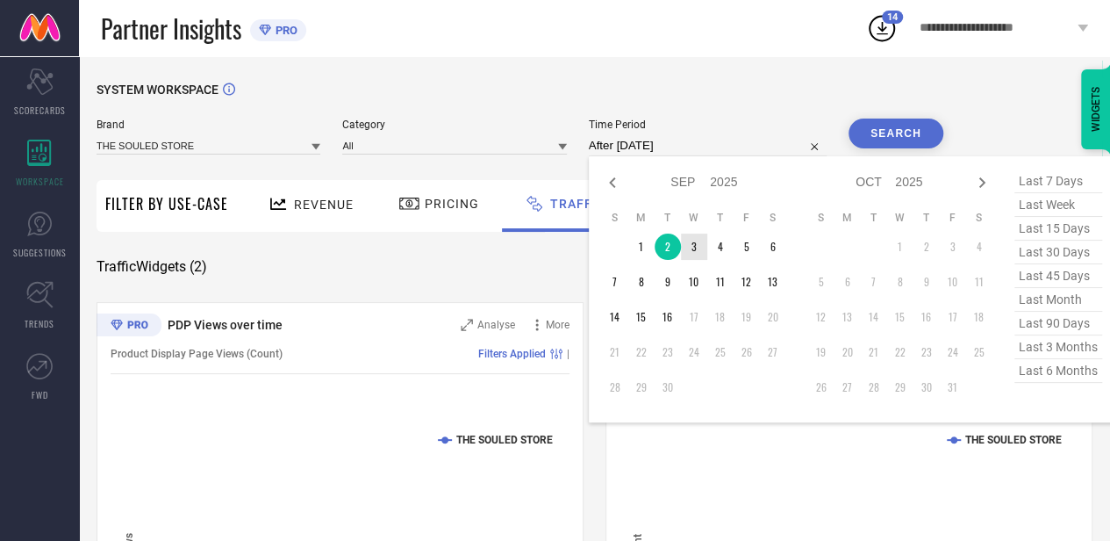
click at [691, 254] on td "3" at bounding box center [694, 246] width 26 height 26
type input "[DATE] to [DATE]"
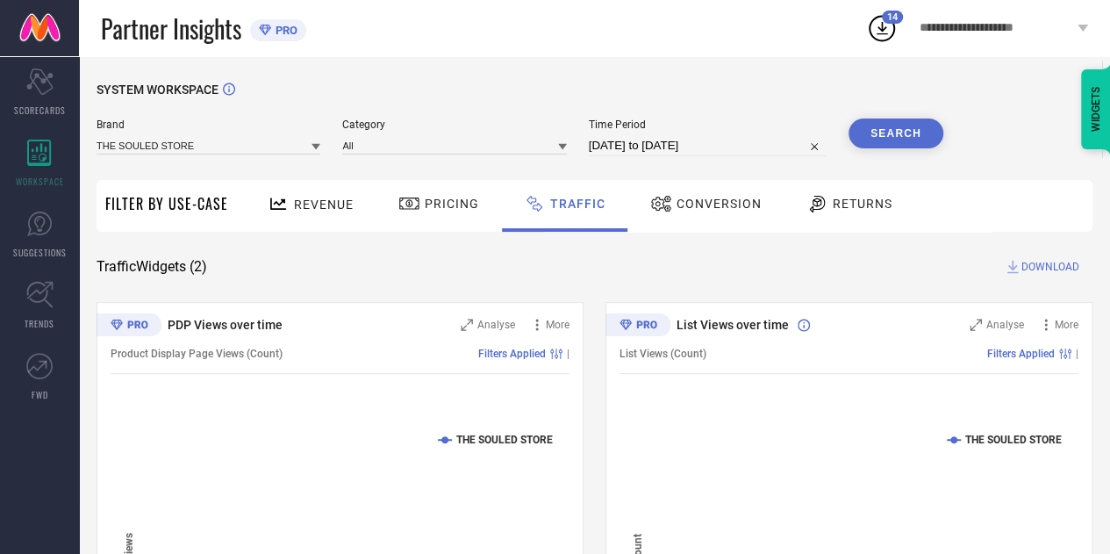
click at [867, 134] on button "Search" at bounding box center [896, 134] width 95 height 30
click at [1014, 267] on icon at bounding box center [1013, 267] width 18 height 18
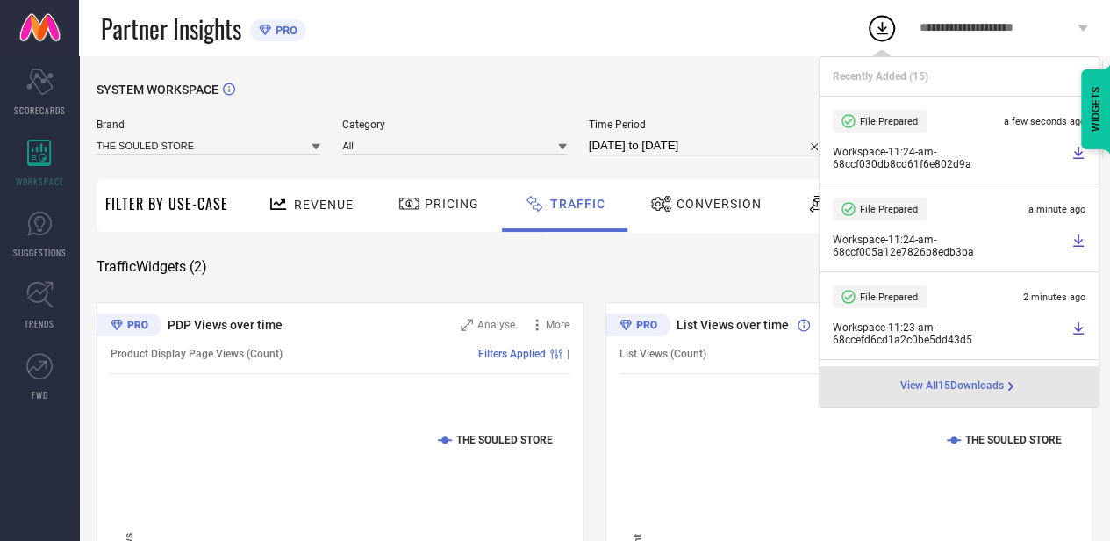
select select "8"
select select "2025"
select select "9"
select select "2025"
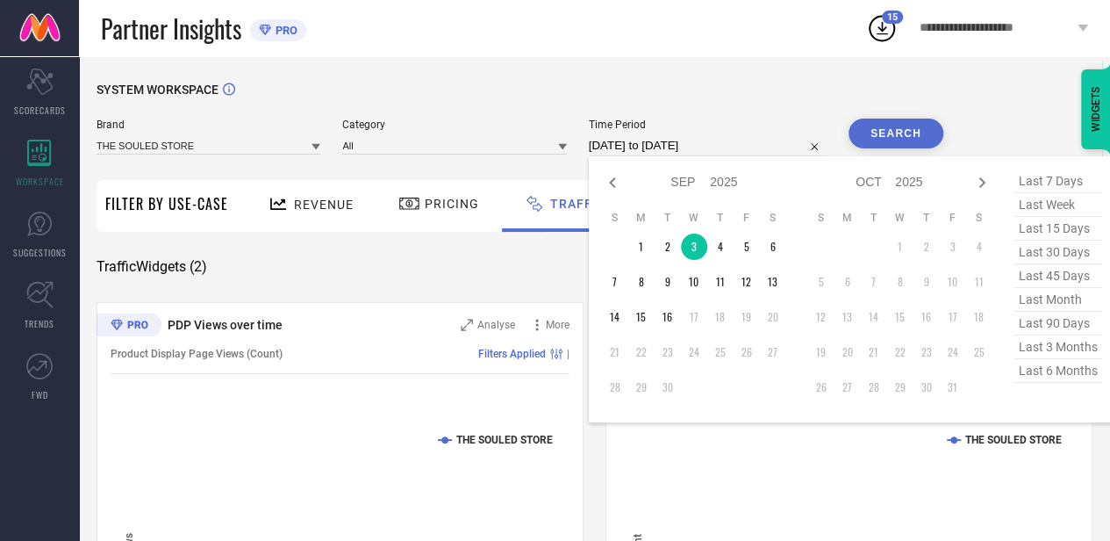
click at [747, 141] on input "[DATE] to [DATE]" at bounding box center [708, 145] width 238 height 21
click at [719, 239] on td "4" at bounding box center [721, 246] width 26 height 26
type input "[DATE] to [DATE]"
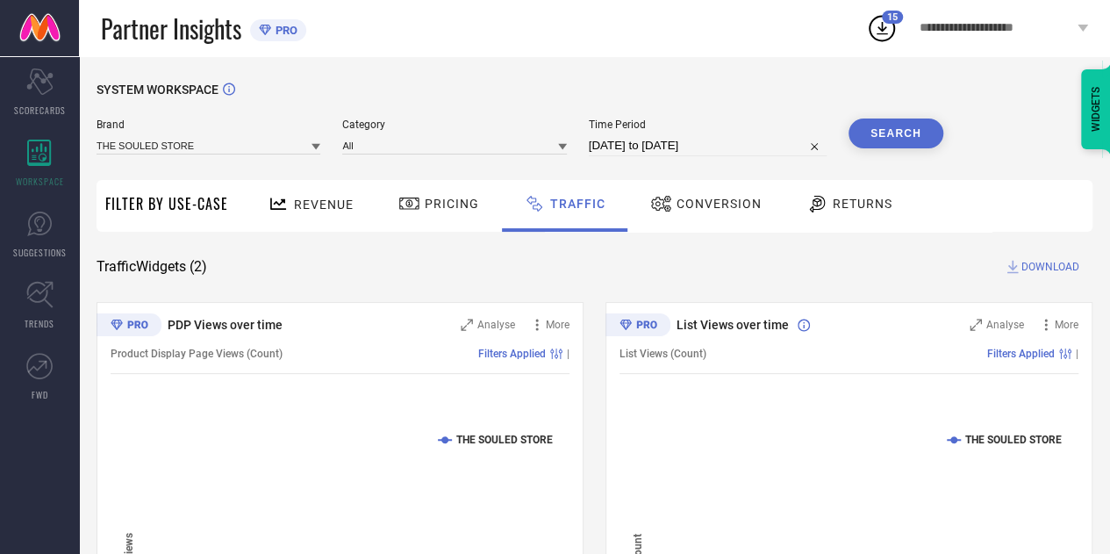
click at [893, 148] on div "Search" at bounding box center [896, 138] width 95 height 38
click at [901, 134] on button "Search" at bounding box center [896, 134] width 95 height 30
click at [894, 144] on button "Search" at bounding box center [896, 134] width 95 height 30
click at [1056, 268] on span "DOWNLOAD" at bounding box center [1051, 267] width 58 height 18
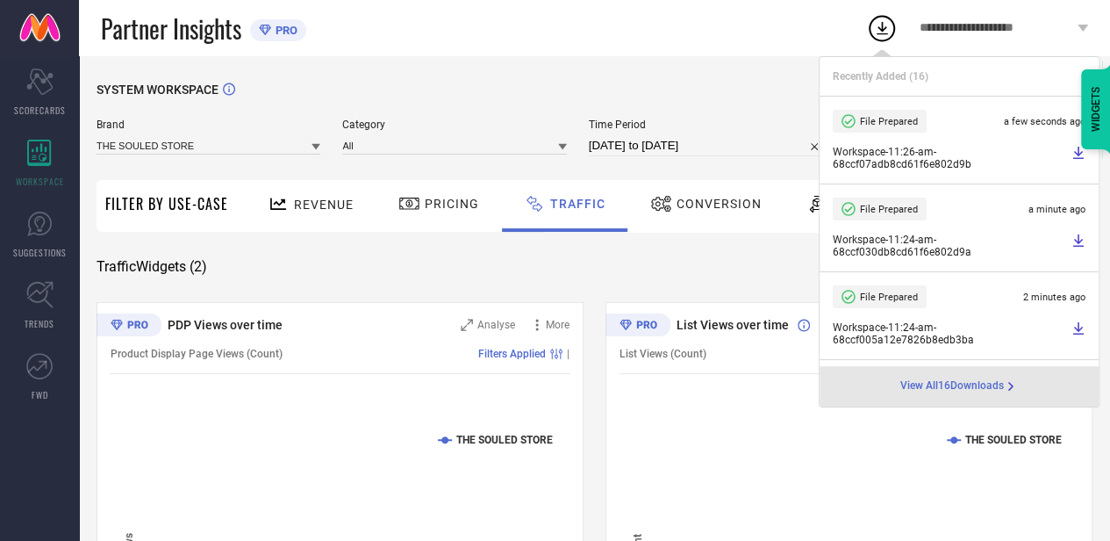
select select "8"
select select "2025"
select select "9"
select select "2025"
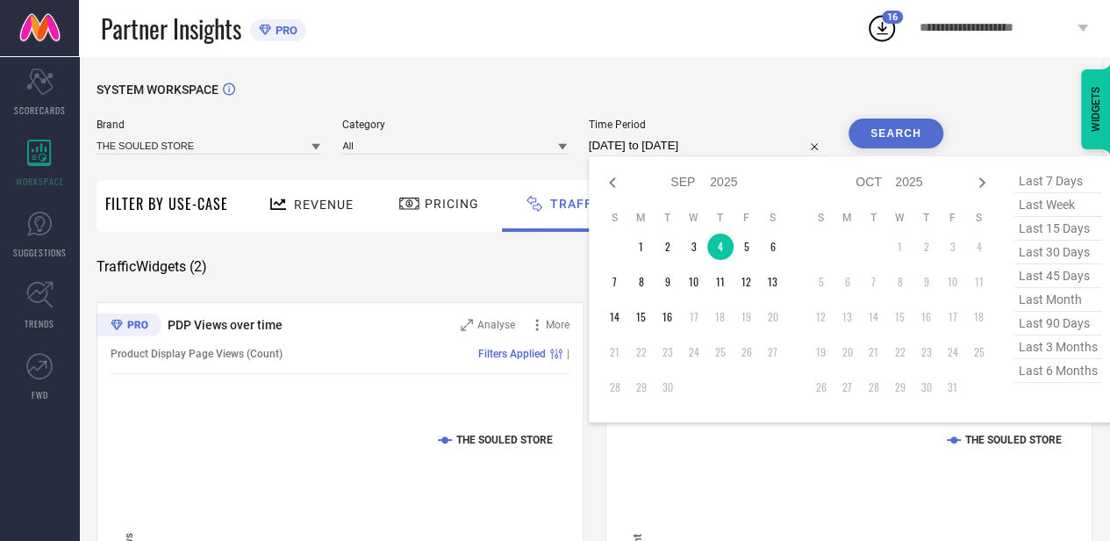
click at [743, 141] on input "[DATE] to [DATE]" at bounding box center [708, 145] width 238 height 21
click at [740, 248] on td "5" at bounding box center [747, 246] width 26 height 26
type input "[DATE] to [DATE]"
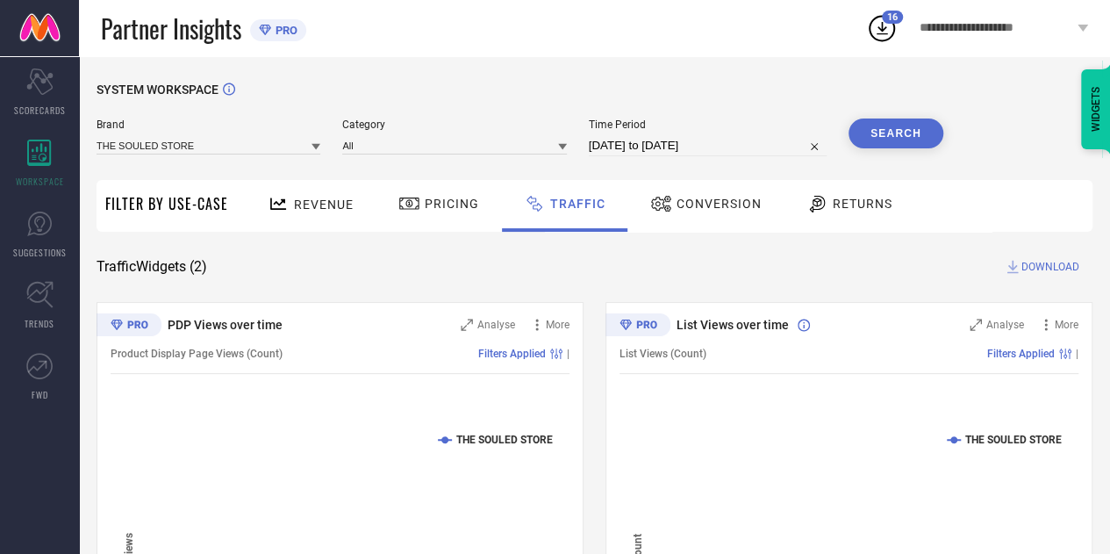
click at [889, 127] on button "Search" at bounding box center [896, 134] width 95 height 30
click at [1024, 271] on span "DOWNLOAD" at bounding box center [1051, 267] width 58 height 18
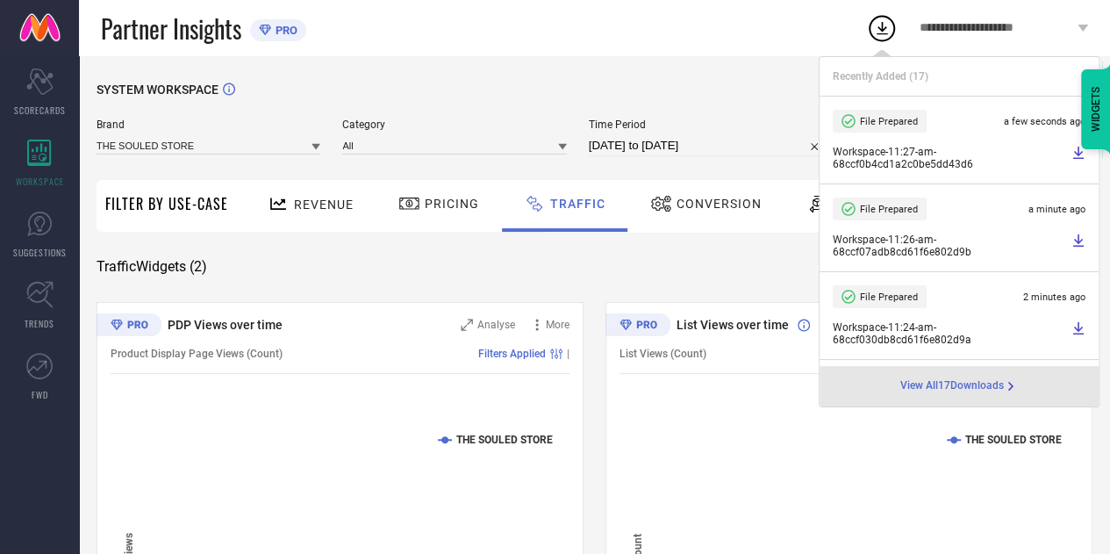
select select "8"
select select "2025"
select select "9"
select select "2025"
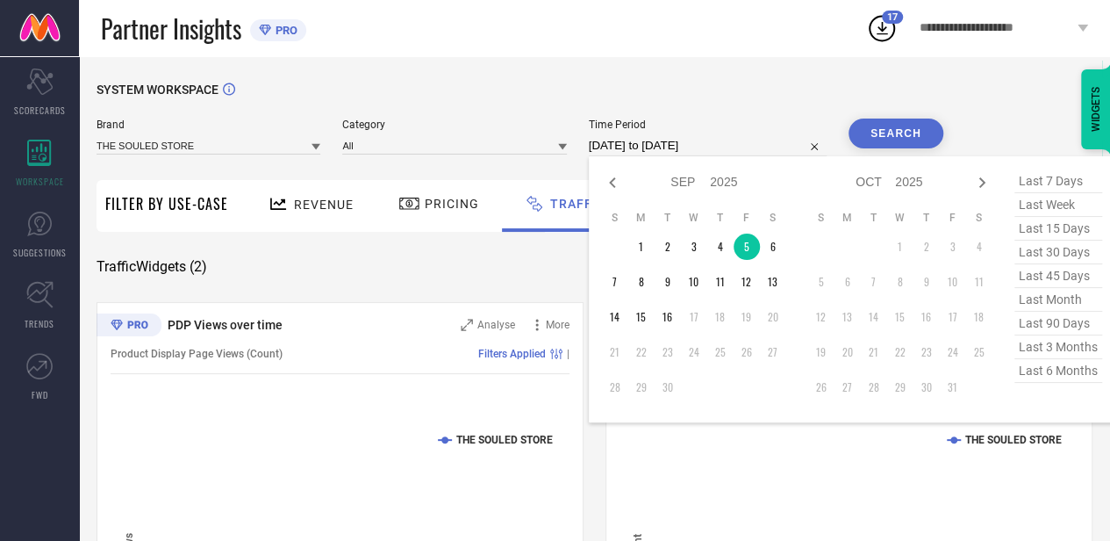
click at [730, 146] on input "[DATE] to [DATE]" at bounding box center [708, 145] width 238 height 21
click at [771, 245] on td "6" at bounding box center [773, 246] width 26 height 26
type input "[DATE] to [DATE]"
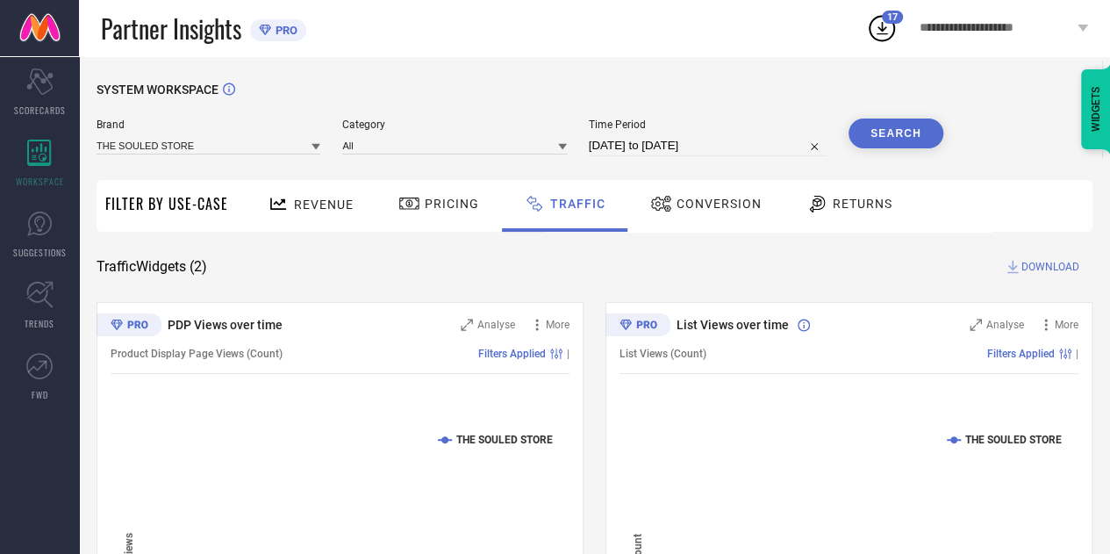
click at [888, 126] on button "Search" at bounding box center [896, 134] width 95 height 30
click at [1039, 266] on span "DOWNLOAD" at bounding box center [1051, 267] width 58 height 18
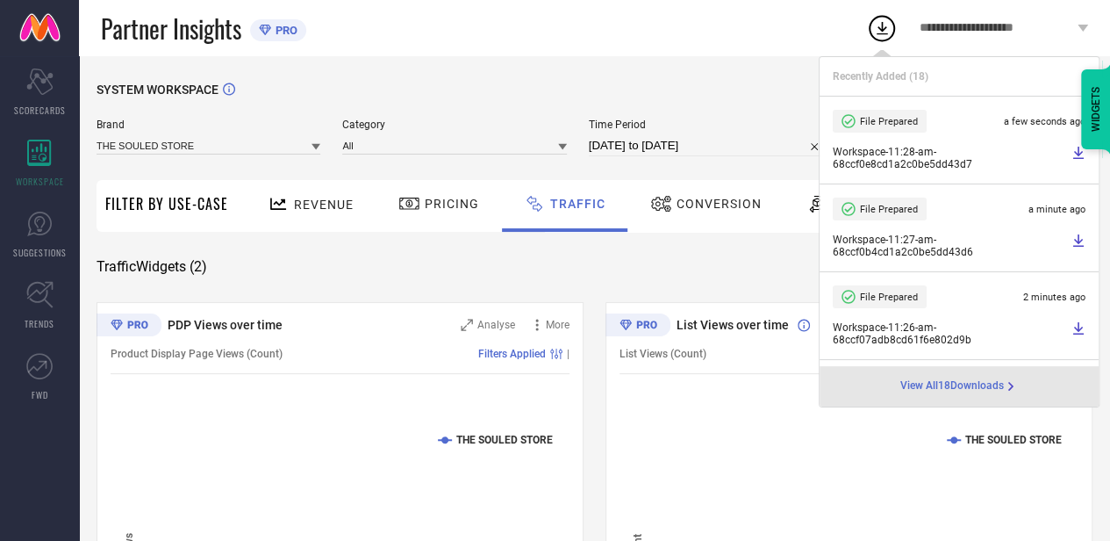
click at [750, 152] on input "[DATE] to [DATE]" at bounding box center [708, 145] width 238 height 21
select select "8"
select select "2025"
select select "9"
select select "2025"
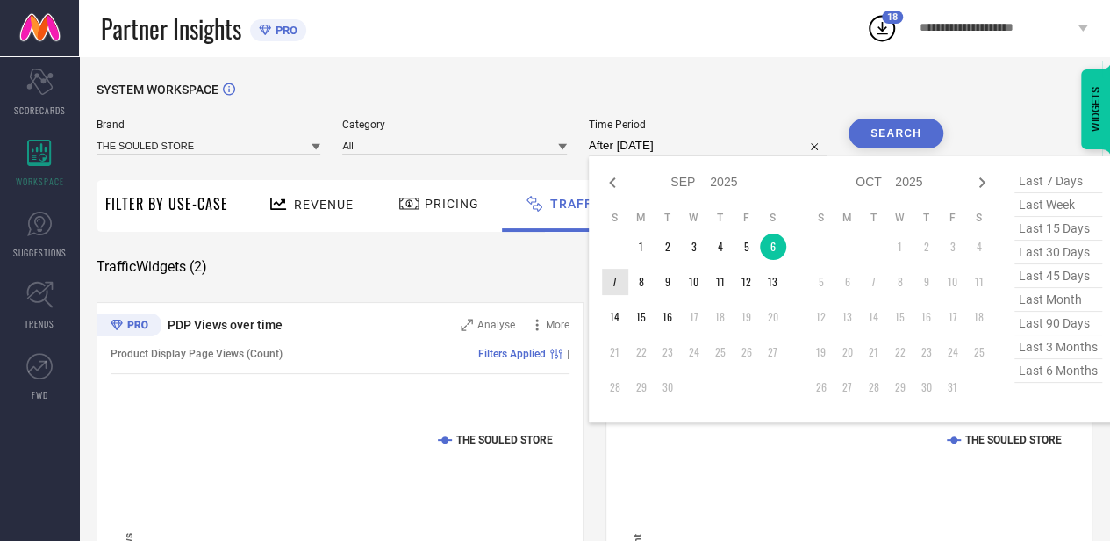
click at [613, 273] on td "7" at bounding box center [615, 282] width 26 height 26
type input "[DATE] to [DATE]"
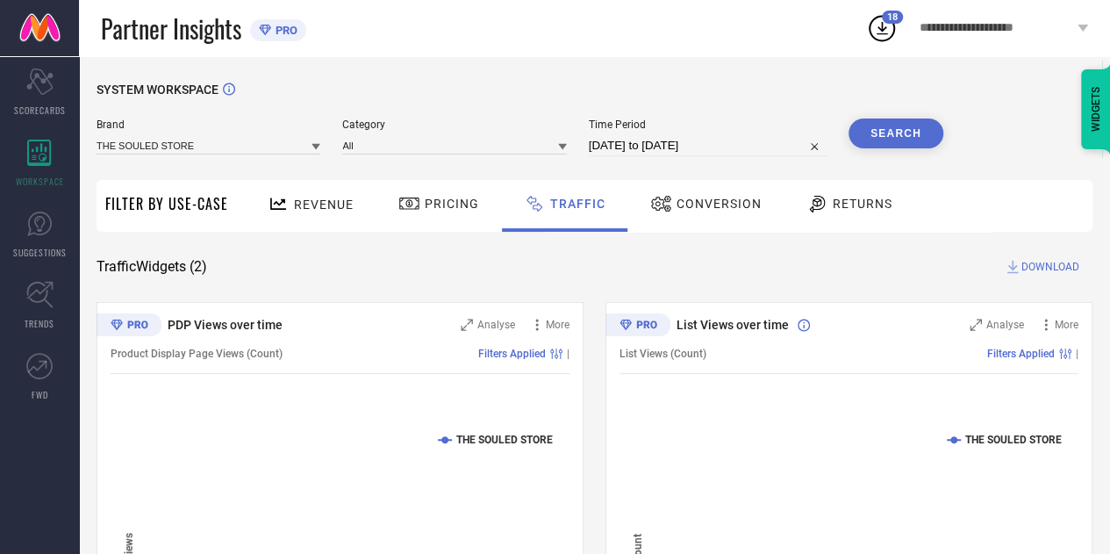
click at [888, 134] on button "Search" at bounding box center [896, 134] width 95 height 30
click at [1059, 264] on span "DOWNLOAD" at bounding box center [1051, 267] width 58 height 18
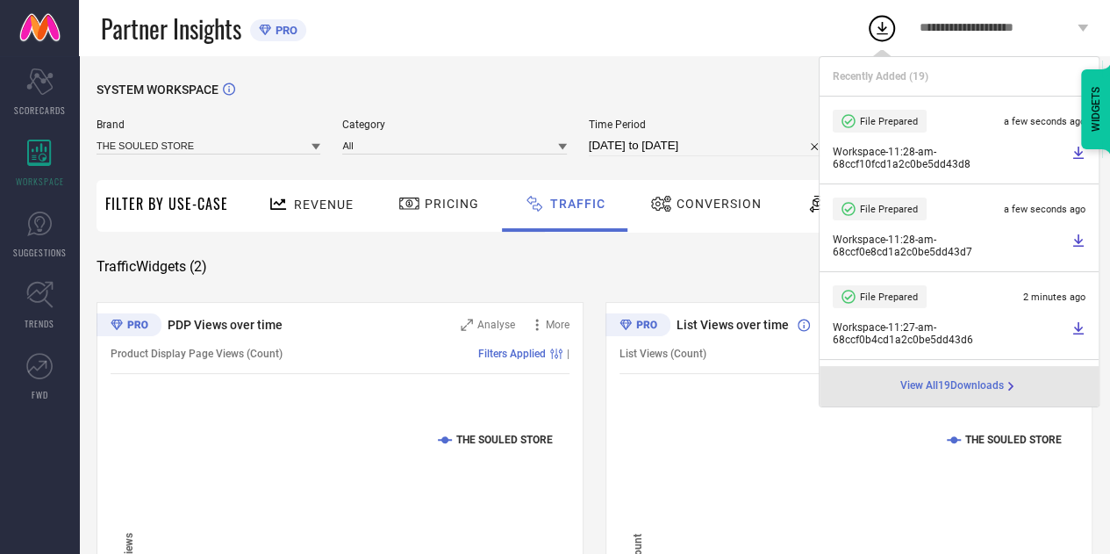
select select "8"
select select "2025"
select select "9"
select select "2025"
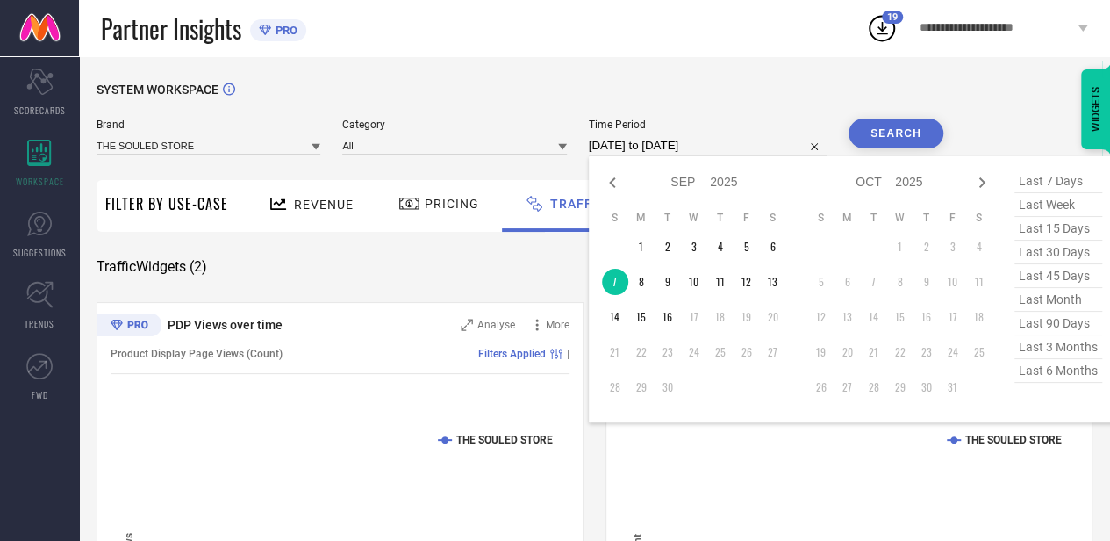
click at [747, 140] on input "[DATE] to [DATE]" at bounding box center [708, 145] width 238 height 21
click at [648, 291] on td "8" at bounding box center [642, 282] width 26 height 26
type input "[DATE] to [DATE]"
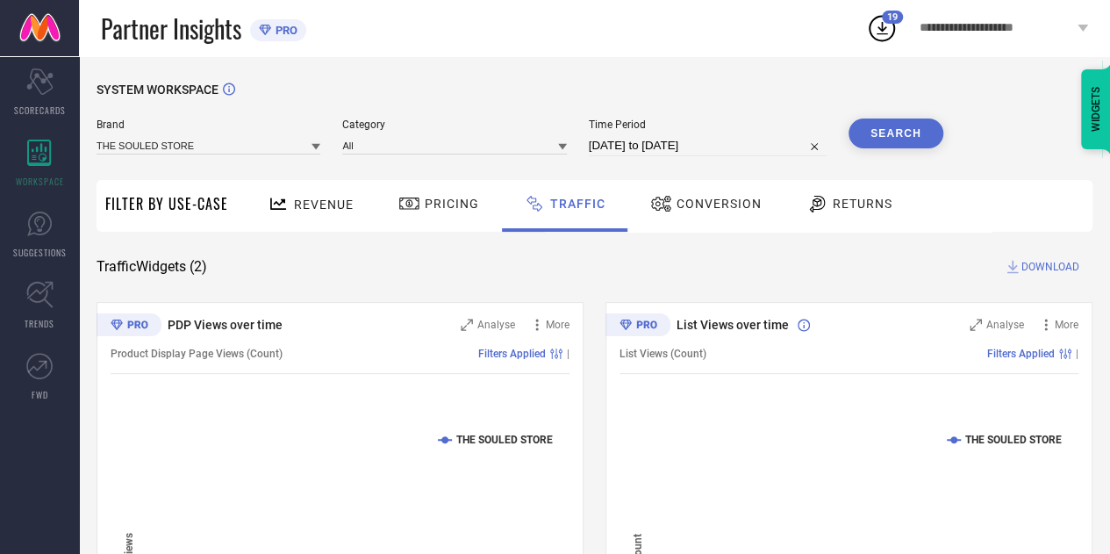
click at [911, 136] on button "Search" at bounding box center [896, 134] width 95 height 30
click at [1057, 273] on span "DOWNLOAD" at bounding box center [1051, 267] width 58 height 18
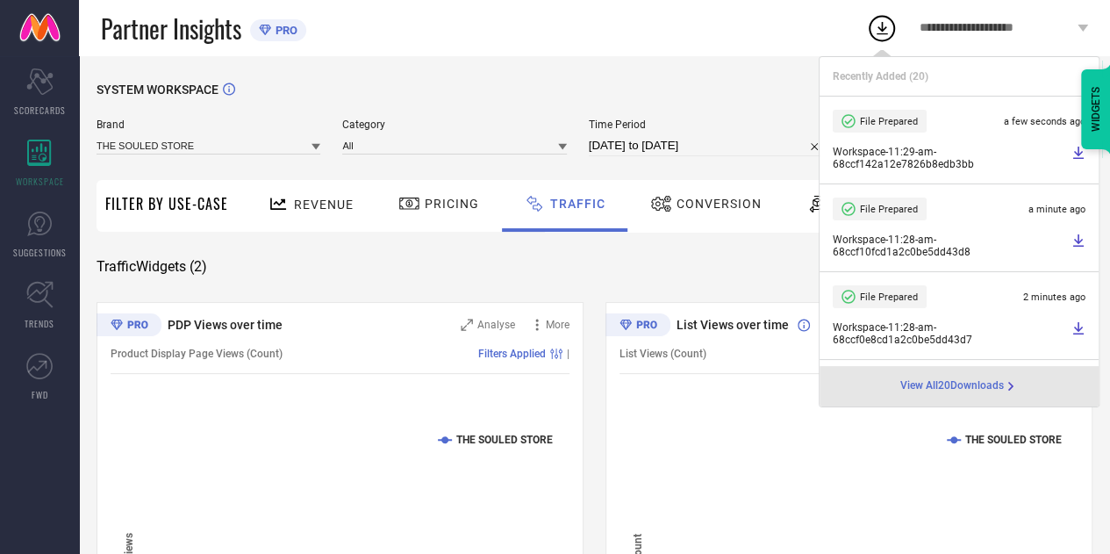
click at [839, 70] on span "Recently Added ( 20 )" at bounding box center [881, 76] width 96 height 12
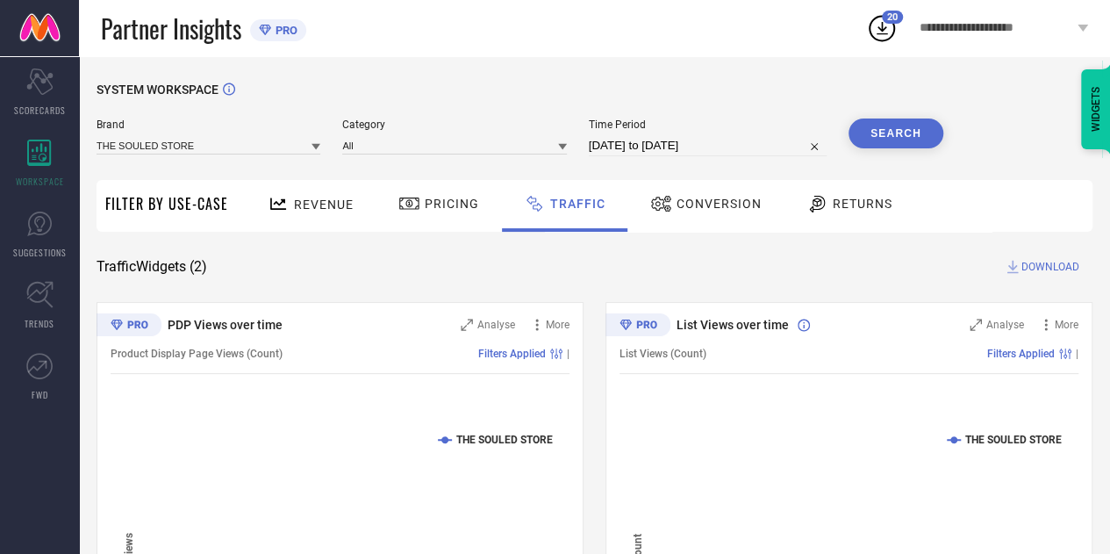
click at [757, 73] on div "SYSTEM WORKSPACE Brand THE SOULED STORE Category All Time Period [DATE] to [DAT…" at bounding box center [594, 411] width 1031 height 711
click at [653, 94] on div "SYSTEM WORKSPACE" at bounding box center [595, 101] width 996 height 36
click at [900, 129] on button "Search" at bounding box center [896, 134] width 95 height 30
click at [1039, 268] on span "DOWNLOAD" at bounding box center [1051, 267] width 58 height 18
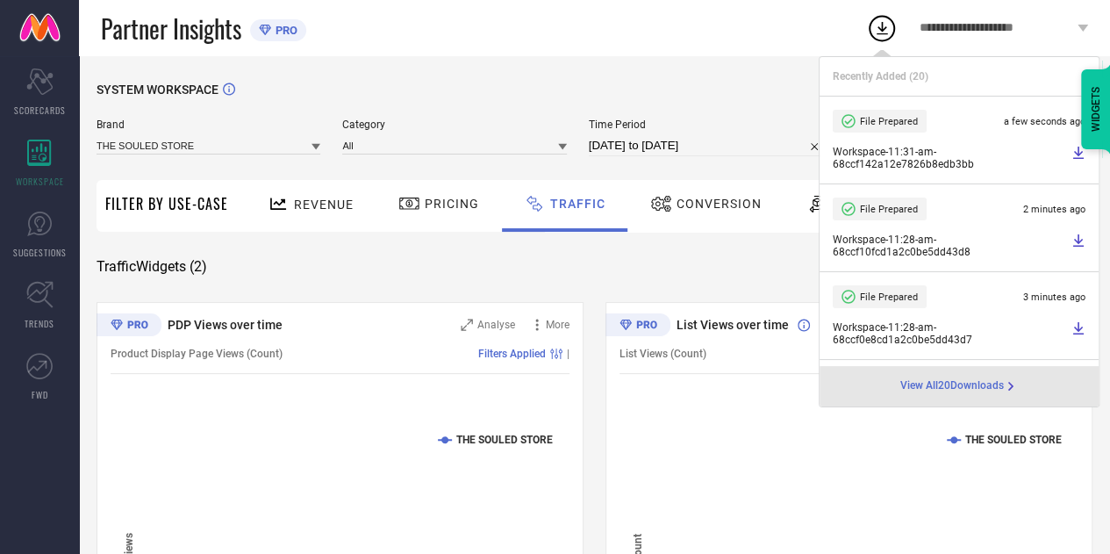
select select "8"
select select "2025"
select select "9"
select select "2025"
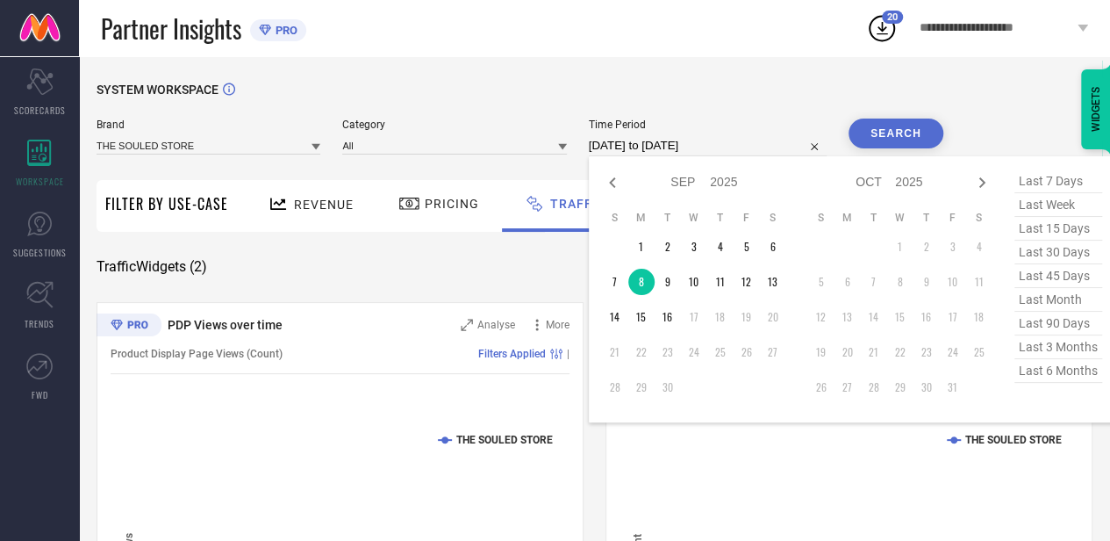
click at [757, 152] on input "[DATE] to [DATE]" at bounding box center [708, 145] width 238 height 21
click at [672, 291] on td "9" at bounding box center [668, 282] width 26 height 26
type input "[DATE] to [DATE]"
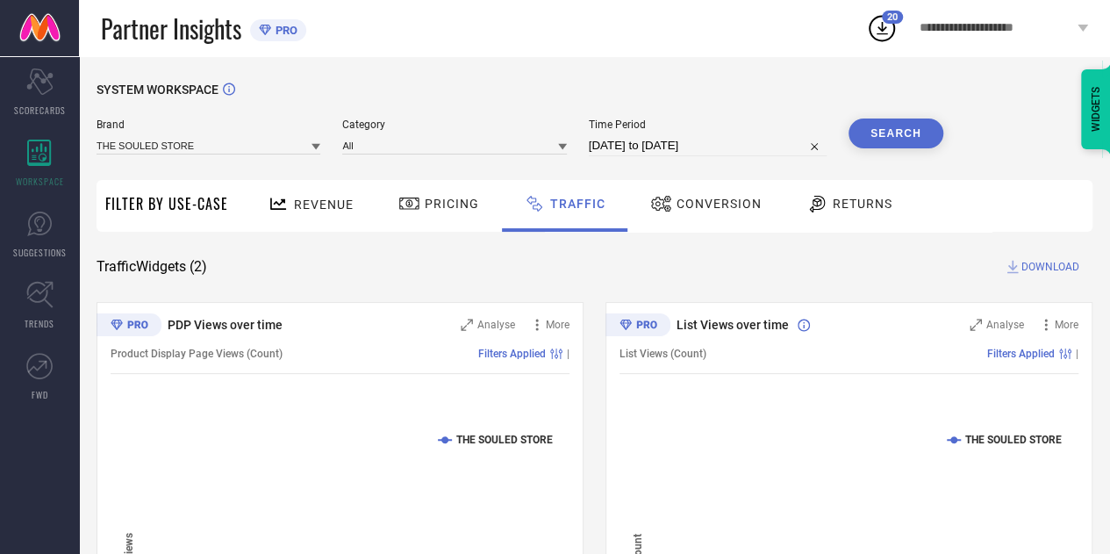
click at [887, 128] on button "Search" at bounding box center [896, 134] width 95 height 30
click at [1030, 264] on span "DOWNLOAD" at bounding box center [1051, 267] width 58 height 18
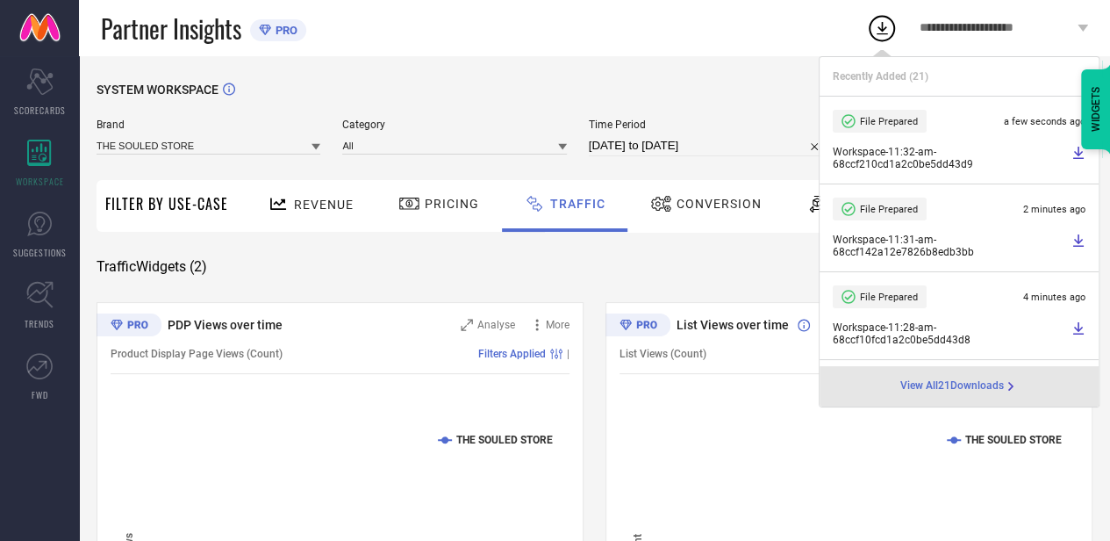
click at [769, 152] on input "[DATE] to [DATE]" at bounding box center [708, 145] width 238 height 21
select select "8"
select select "2025"
select select "9"
select select "2025"
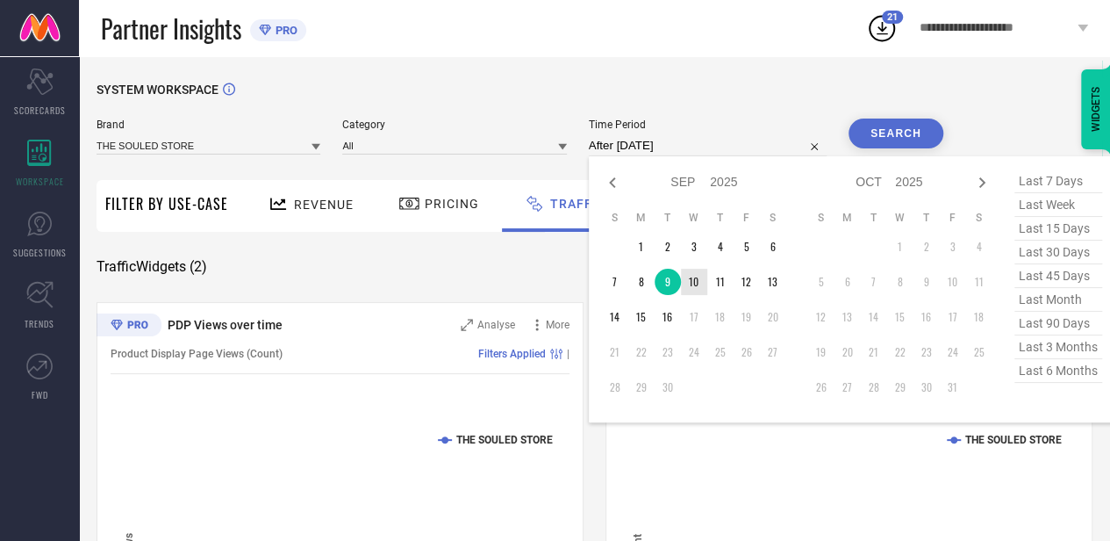
click at [695, 292] on td "10" at bounding box center [694, 282] width 26 height 26
type input "[DATE] to [DATE]"
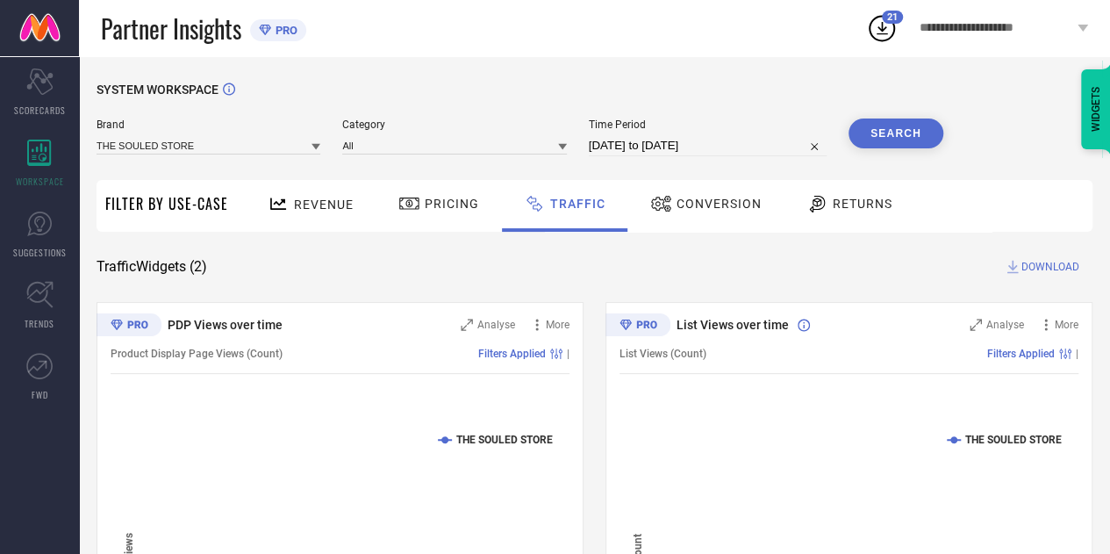
click at [894, 140] on button "Search" at bounding box center [896, 134] width 95 height 30
click at [1053, 263] on span "DOWNLOAD" at bounding box center [1051, 267] width 58 height 18
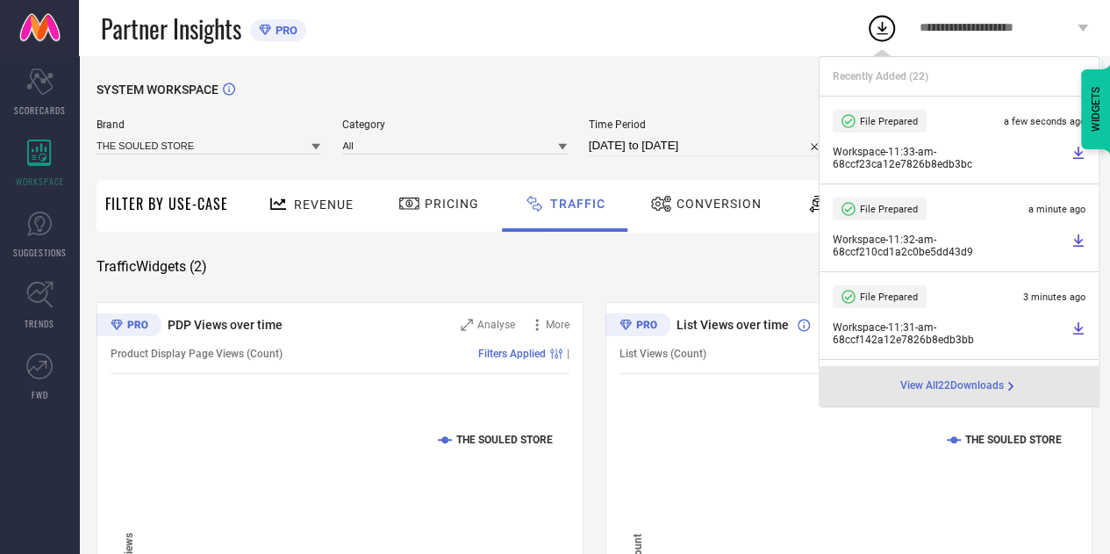
select select "8"
select select "2025"
select select "9"
select select "2025"
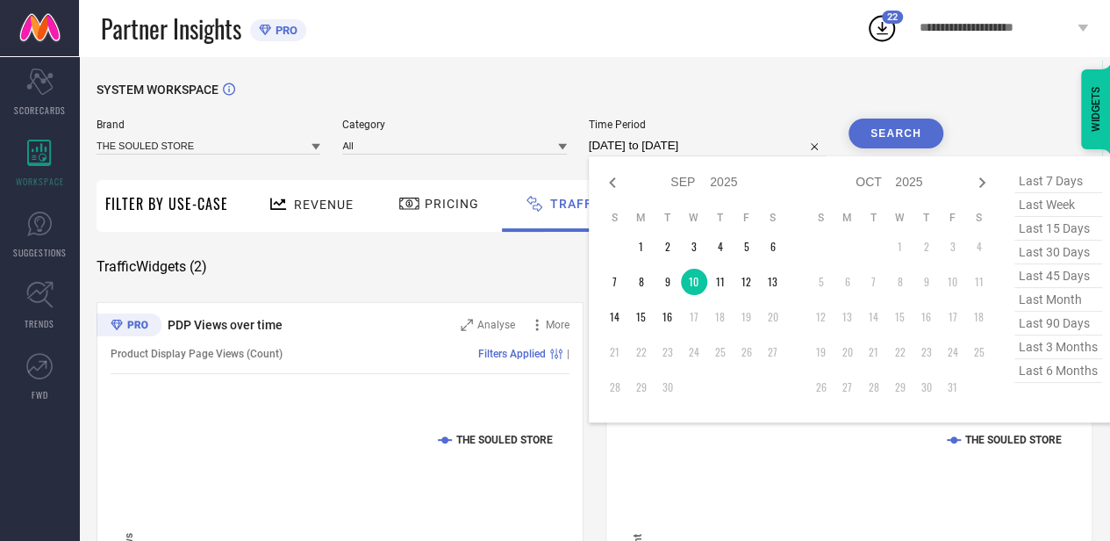
click at [755, 147] on input "[DATE] to [DATE]" at bounding box center [708, 145] width 238 height 21
click at [732, 288] on td "11" at bounding box center [721, 282] width 26 height 26
type input "[DATE] to [DATE]"
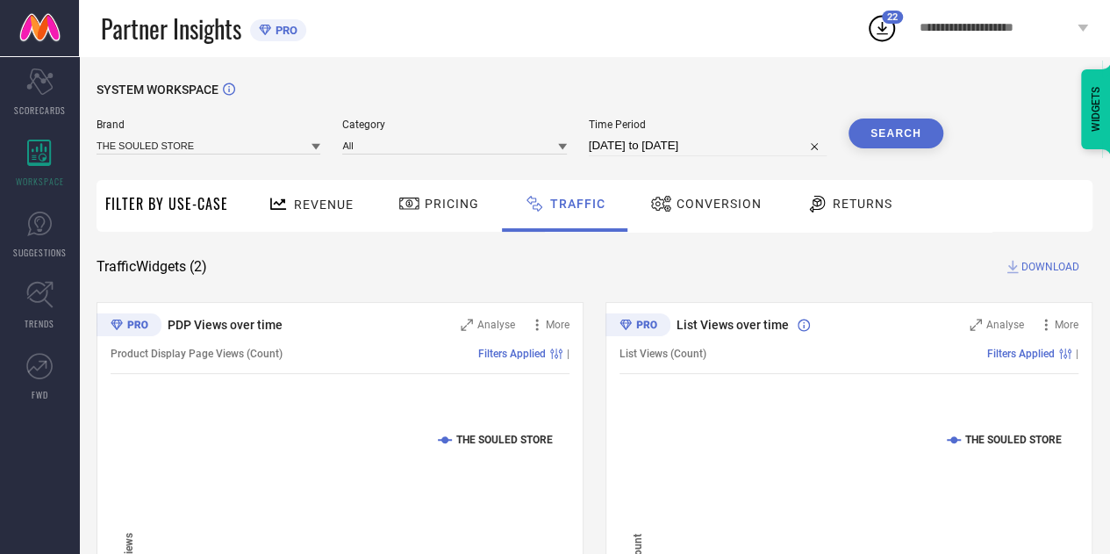
click at [892, 129] on button "Search" at bounding box center [896, 134] width 95 height 30
click at [1043, 265] on span "DOWNLOAD" at bounding box center [1051, 267] width 58 height 18
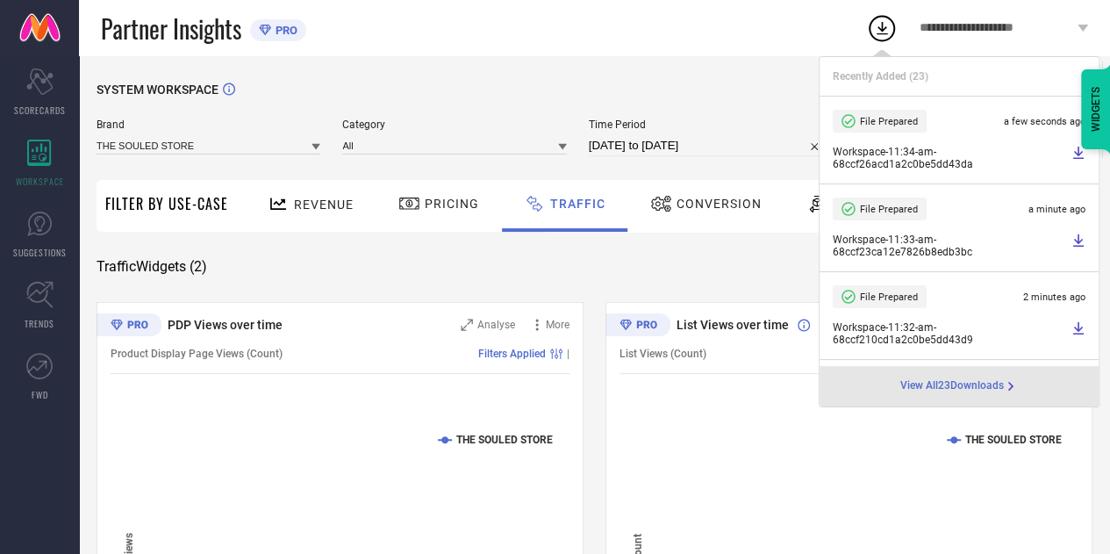
select select "8"
select select "2025"
select select "9"
select select "2025"
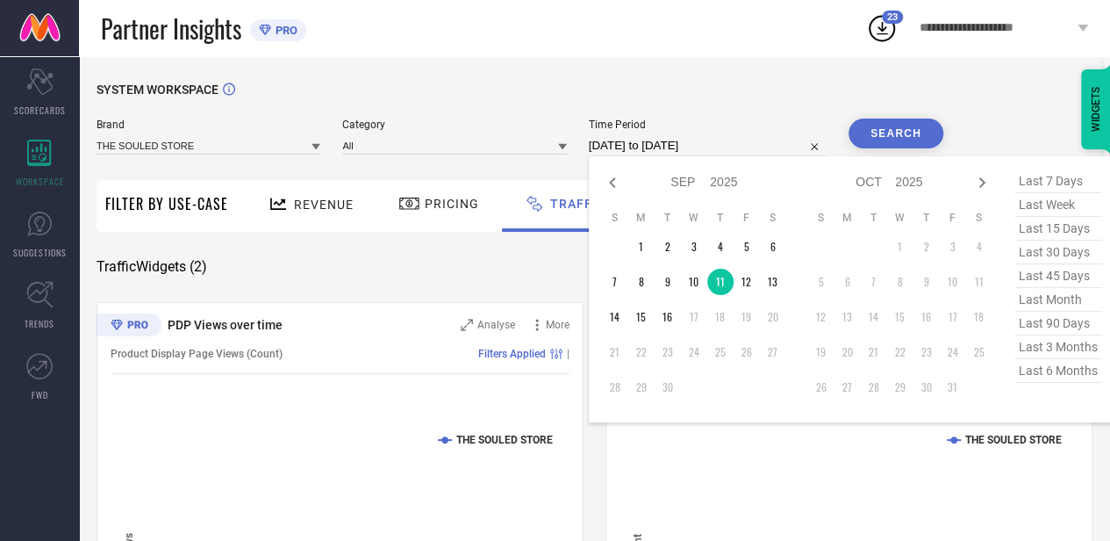
click at [739, 150] on input "[DATE] to [DATE]" at bounding box center [708, 145] width 238 height 21
click at [744, 275] on td "12" at bounding box center [747, 282] width 26 height 26
type input "[DATE] to [DATE]"
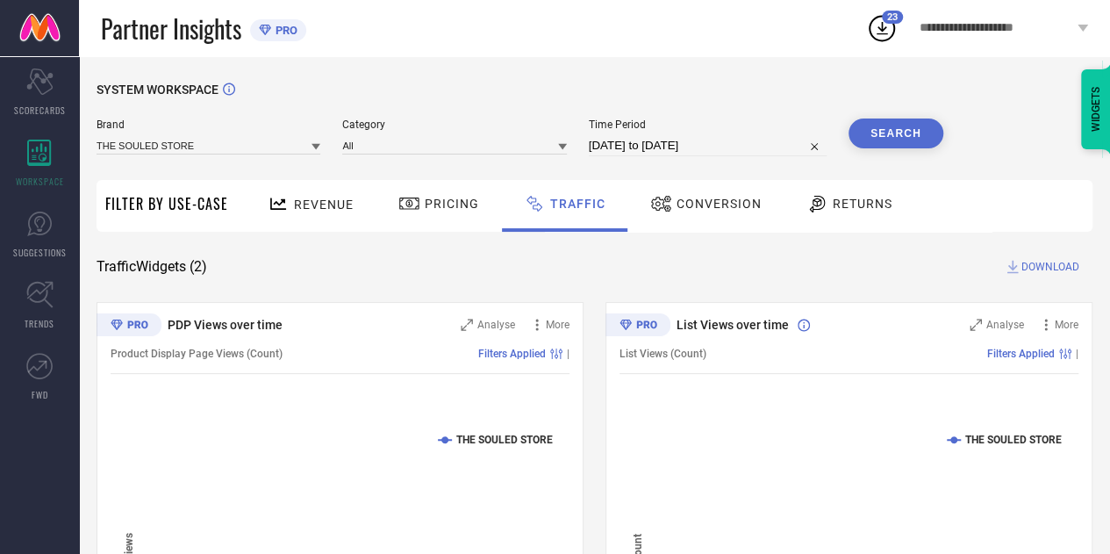
click at [909, 114] on div "SYSTEM WORKSPACE" at bounding box center [595, 101] width 996 height 36
click at [899, 126] on button "Search" at bounding box center [896, 134] width 95 height 30
click at [1034, 261] on span "DOWNLOAD" at bounding box center [1051, 267] width 58 height 18
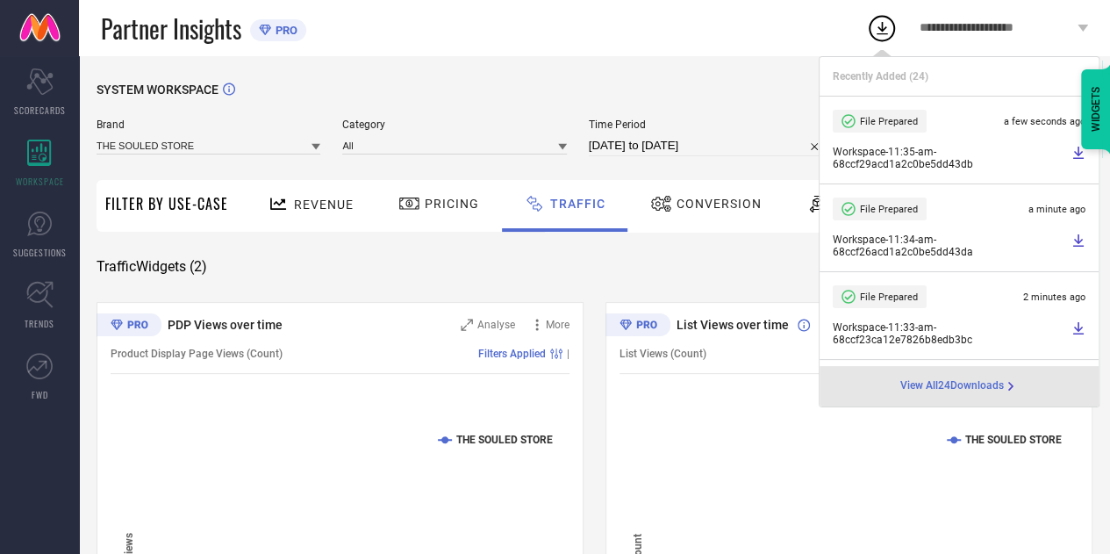
select select "8"
select select "2025"
select select "9"
select select "2025"
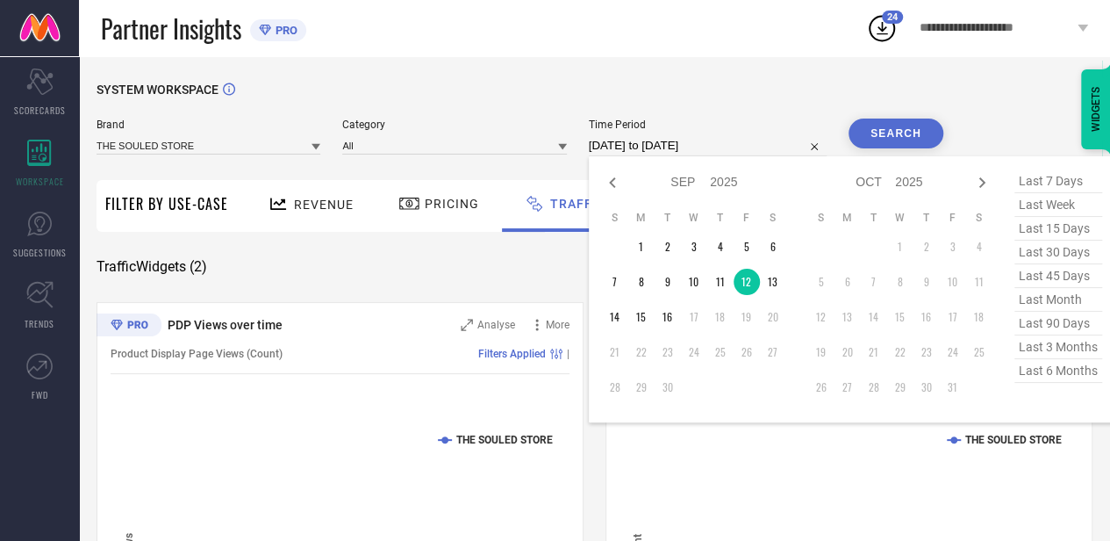
click at [736, 150] on input "[DATE] to [DATE]" at bounding box center [708, 145] width 238 height 21
click at [771, 279] on td "13" at bounding box center [773, 282] width 26 height 26
type input "[DATE] to [DATE]"
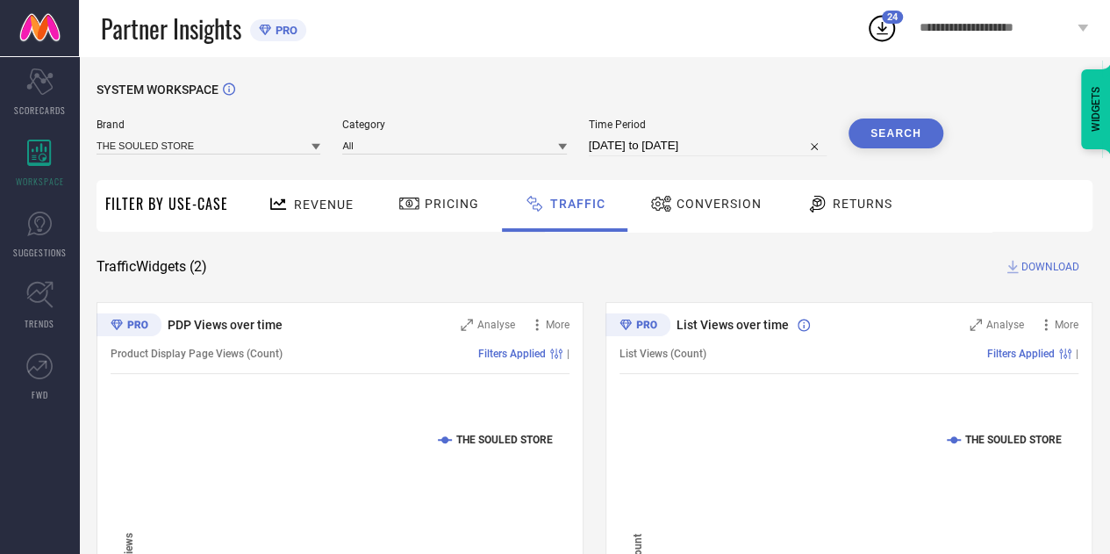
click at [878, 140] on button "Search" at bounding box center [896, 134] width 95 height 30
click at [1022, 273] on span "DOWNLOAD" at bounding box center [1051, 267] width 58 height 18
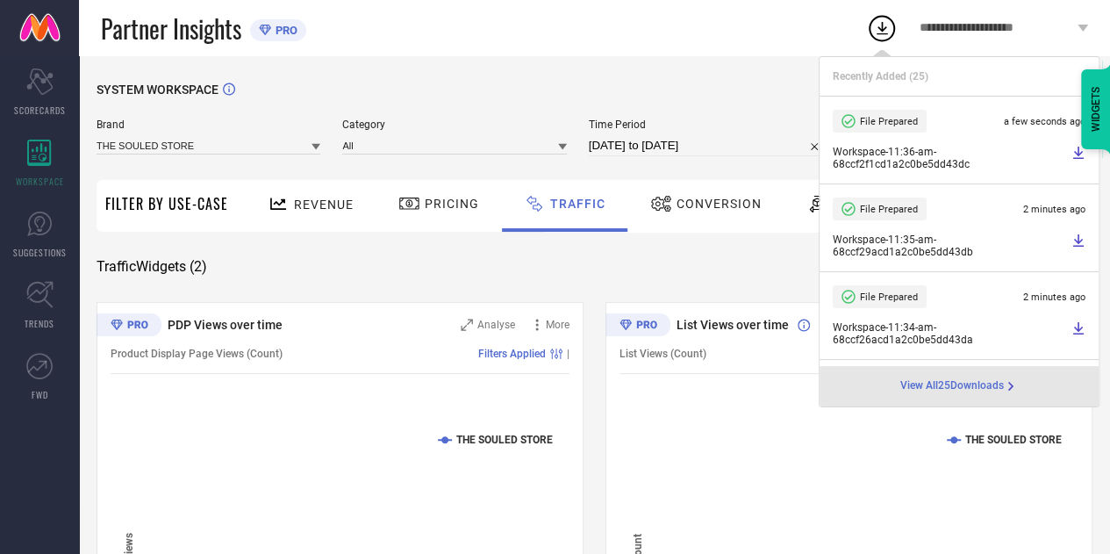
select select "8"
select select "2025"
select select "9"
select select "2025"
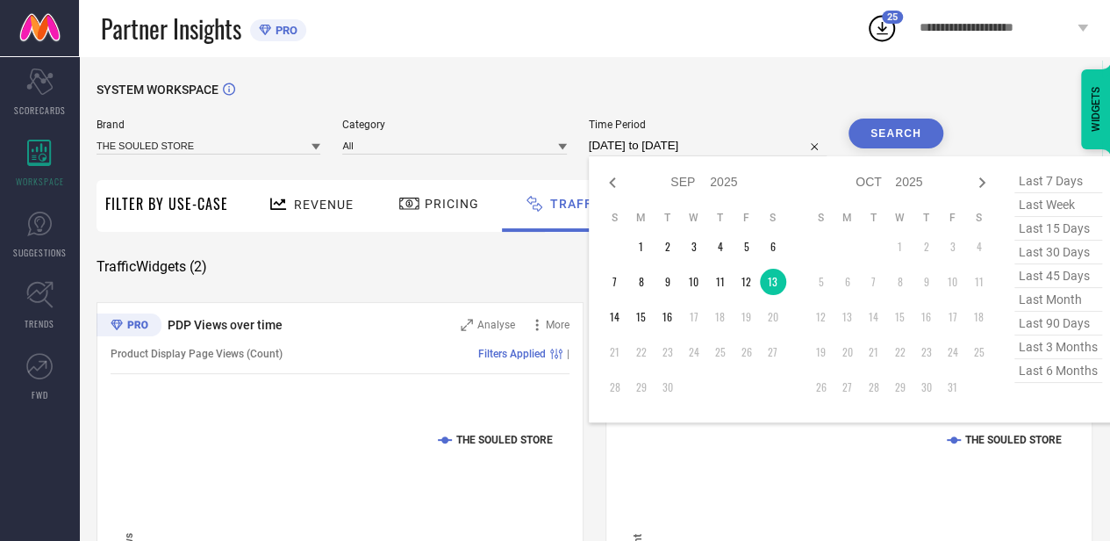
click at [758, 152] on input "[DATE] to [DATE]" at bounding box center [708, 145] width 238 height 21
click at [621, 319] on td "14" at bounding box center [615, 317] width 26 height 26
type input "[DATE] to [DATE]"
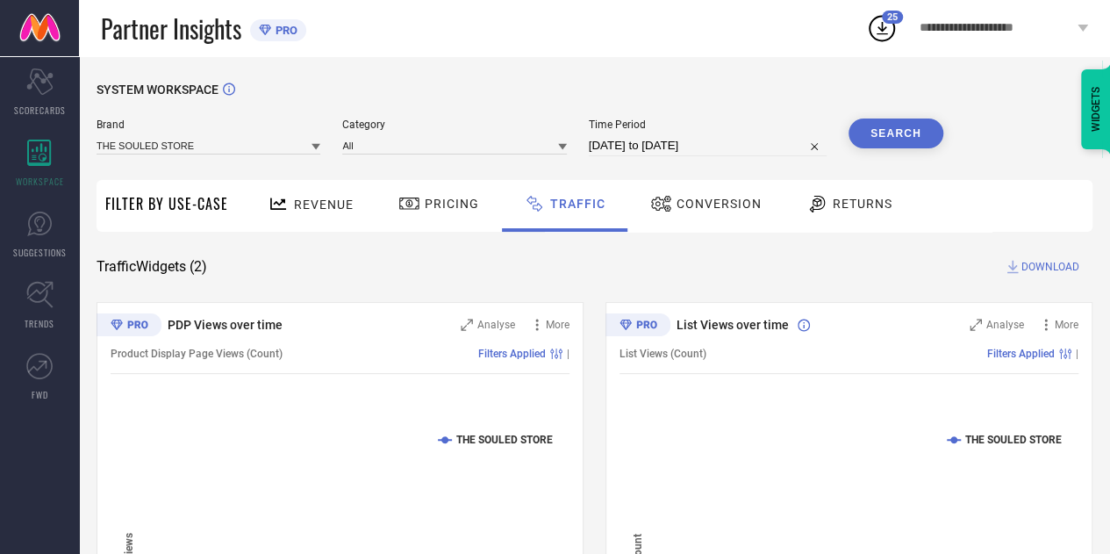
click at [875, 129] on button "Search" at bounding box center [896, 134] width 95 height 30
click at [1048, 266] on span "DOWNLOAD" at bounding box center [1051, 267] width 58 height 18
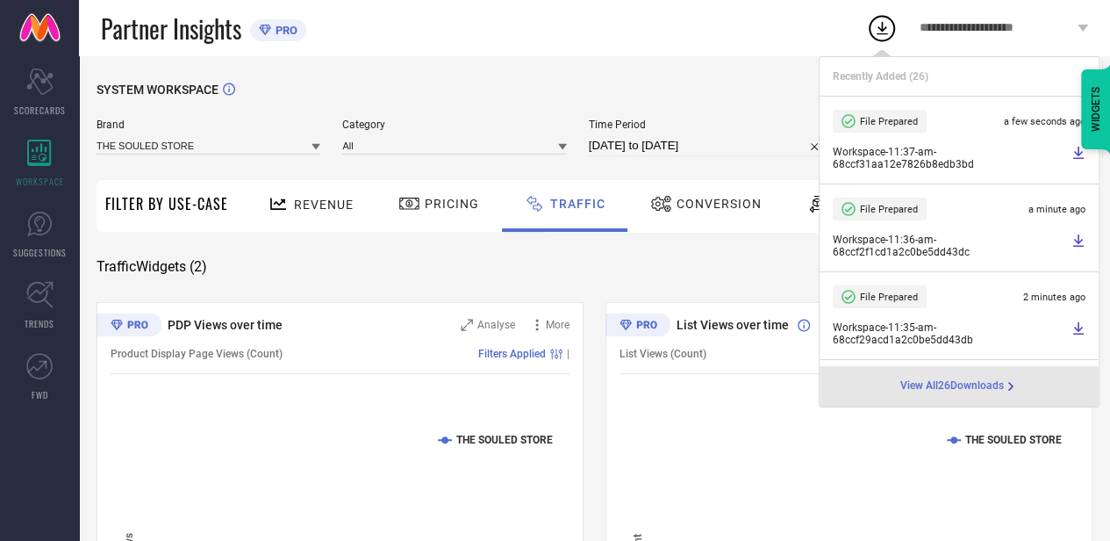
select select "8"
select select "2025"
select select "9"
select select "2025"
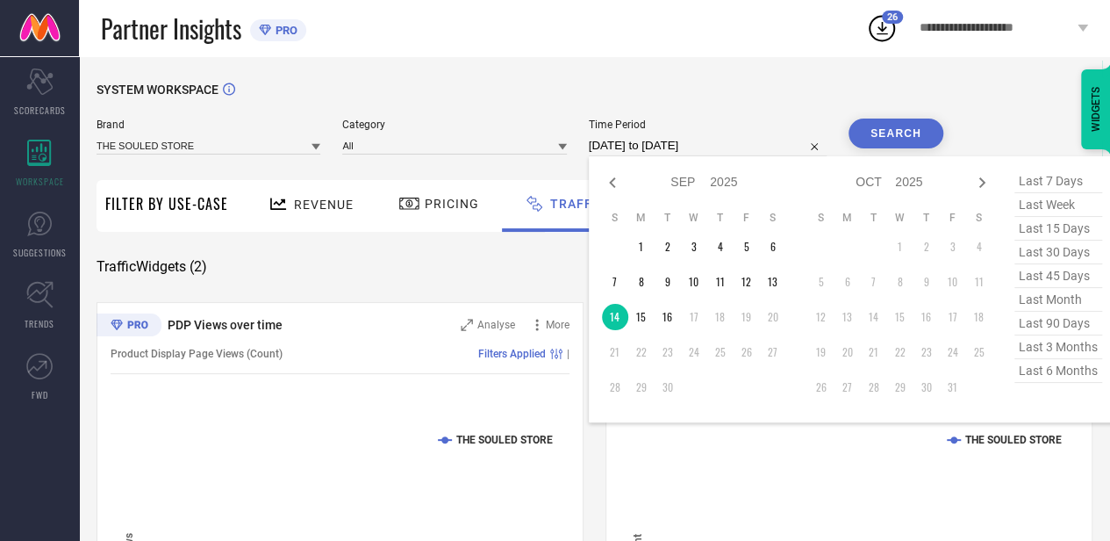
click at [737, 154] on input "[DATE] to [DATE]" at bounding box center [708, 145] width 238 height 21
click at [639, 320] on td "15" at bounding box center [642, 317] width 26 height 26
type input "[DATE] to [DATE]"
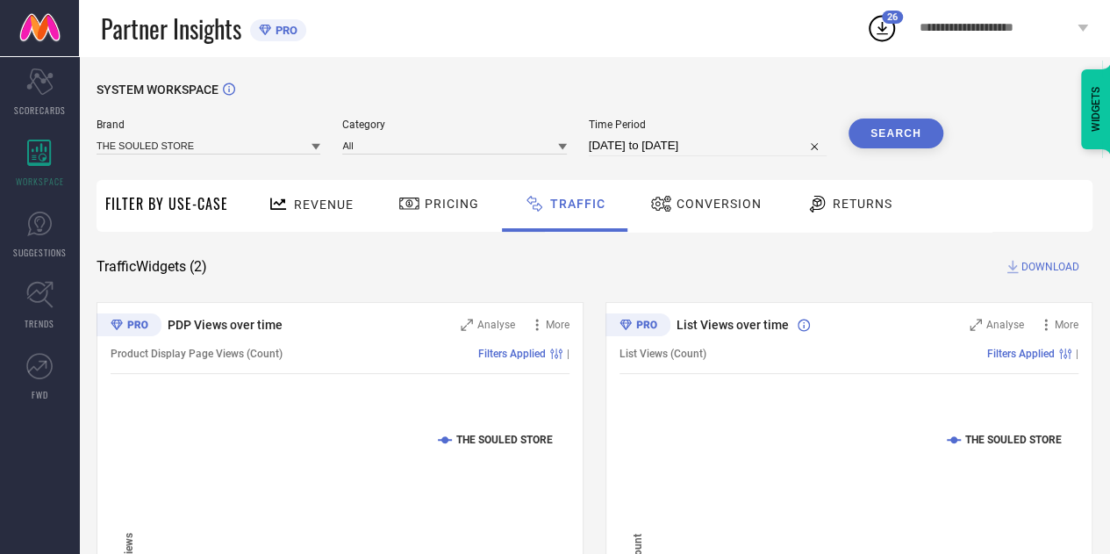
click at [859, 138] on button "Search" at bounding box center [896, 134] width 95 height 30
drag, startPoint x: 1015, startPoint y: 268, endPoint x: 1032, endPoint y: 268, distance: 17.6
click at [1032, 268] on div "DOWNLOAD" at bounding box center [1048, 267] width 89 height 18
click at [1032, 268] on span "DOWNLOAD" at bounding box center [1051, 267] width 58 height 18
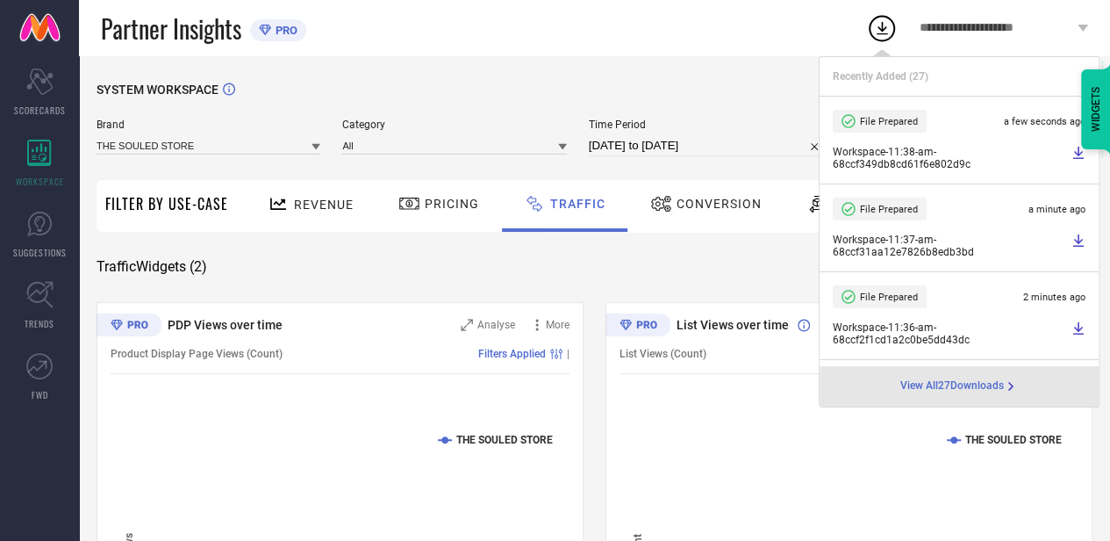
click at [765, 146] on input "[DATE] to [DATE]" at bounding box center [708, 145] width 238 height 21
select select "8"
select select "2025"
select select "9"
select select "2025"
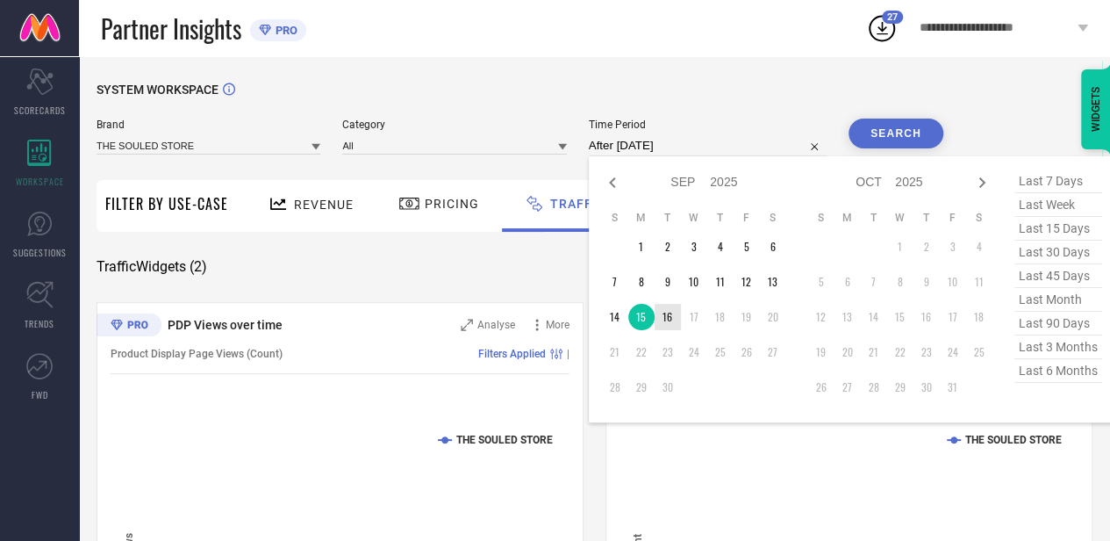
click at [673, 320] on td "16" at bounding box center [668, 317] width 26 height 26
type input "[DATE] to [DATE]"
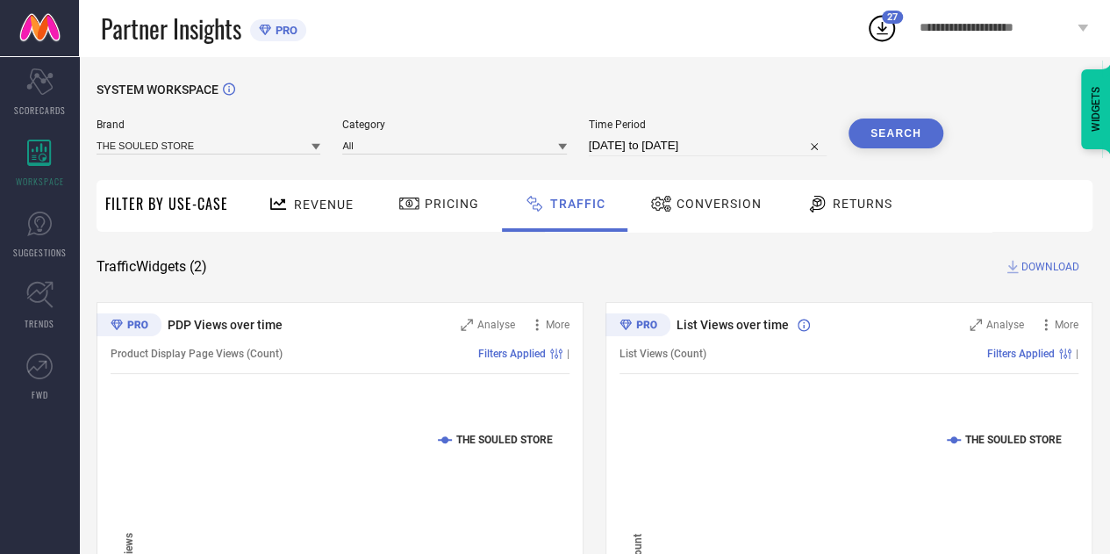
click at [916, 131] on button "Search" at bounding box center [896, 134] width 95 height 30
click at [1039, 262] on span "DOWNLOAD" at bounding box center [1051, 267] width 58 height 18
